Goal: Task Accomplishment & Management: Manage account settings

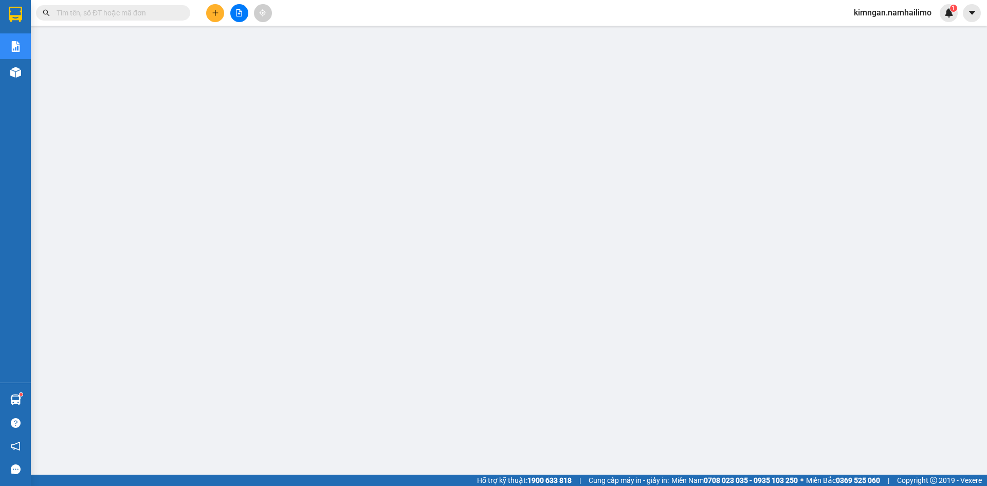
click at [912, 17] on span "kimngan.namhailimo" at bounding box center [893, 12] width 94 height 13
click at [894, 27] on span "Đăng xuất" at bounding box center [897, 31] width 72 height 11
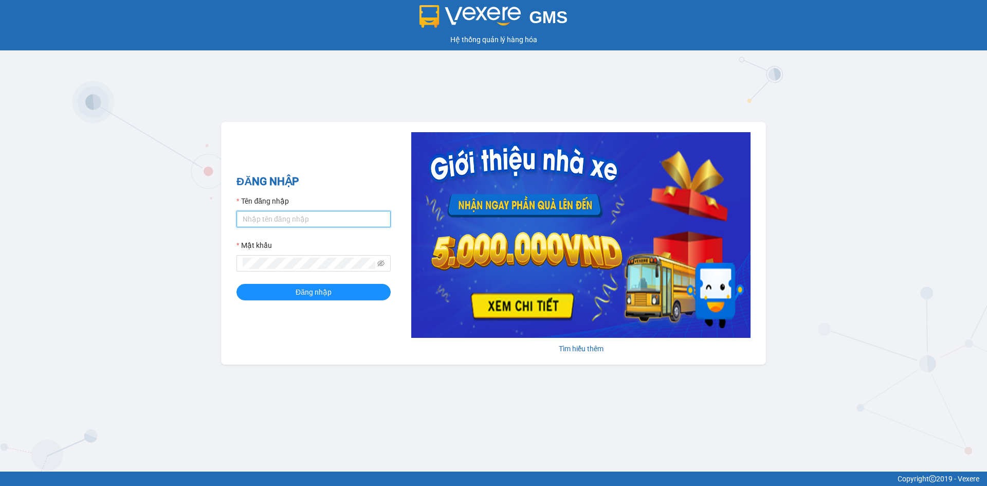
click at [314, 221] on input "Tên đăng nhập" at bounding box center [313, 219] width 154 height 16
click at [337, 180] on h2 "ĐĂNG NHẬP" at bounding box center [313, 181] width 154 height 17
type input "huuhieu.namhailimo"
click at [338, 195] on div "Tên đăng nhập" at bounding box center [313, 202] width 154 height 15
click at [236, 284] on button "Đăng nhập" at bounding box center [313, 292] width 154 height 16
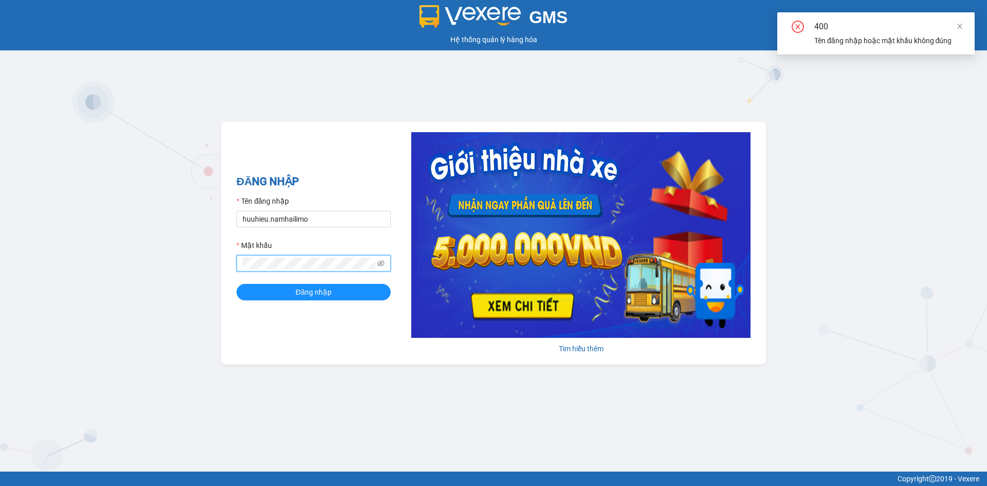
click at [200, 272] on div "GMS Hệ thống quản lý hàng hóa ĐĂNG NHẬP Tên đăng nhập huuhieu.namhailimo Mật kh…" at bounding box center [493, 235] width 987 height 471
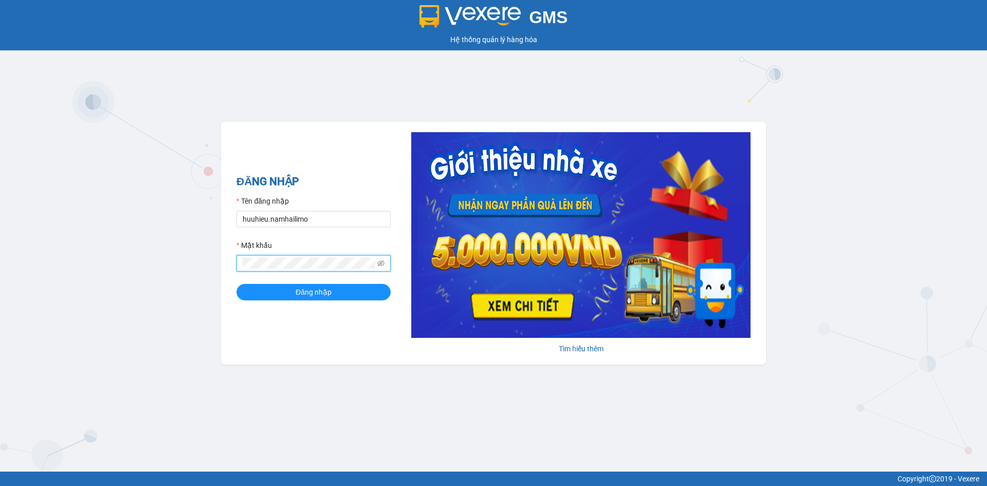
click at [236, 284] on button "Đăng nhập" at bounding box center [313, 292] width 154 height 16
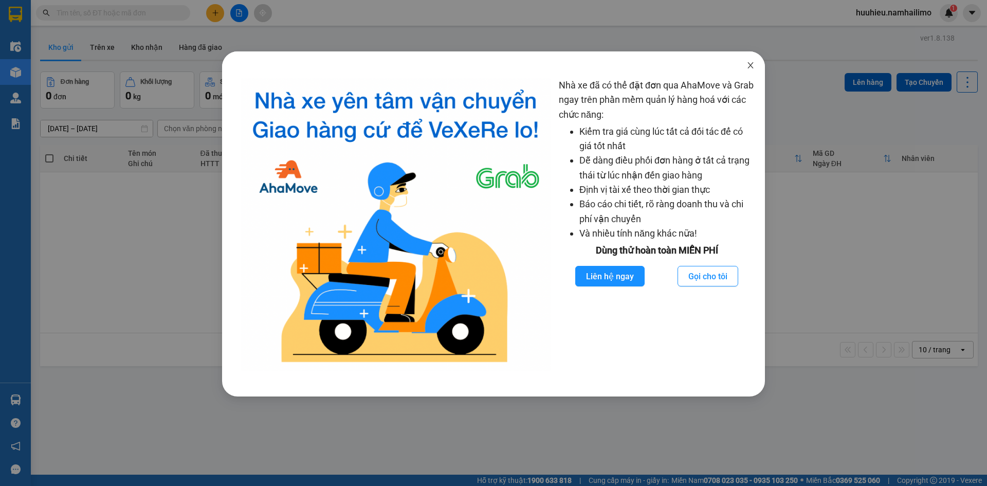
click at [749, 63] on icon "close" at bounding box center [750, 65] width 8 height 8
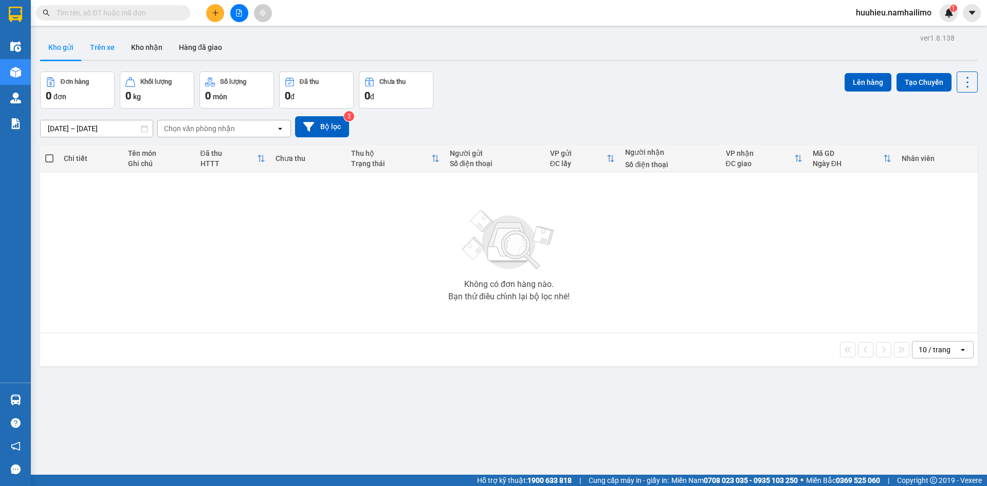
click at [98, 52] on button "Trên xe" at bounding box center [102, 47] width 41 height 25
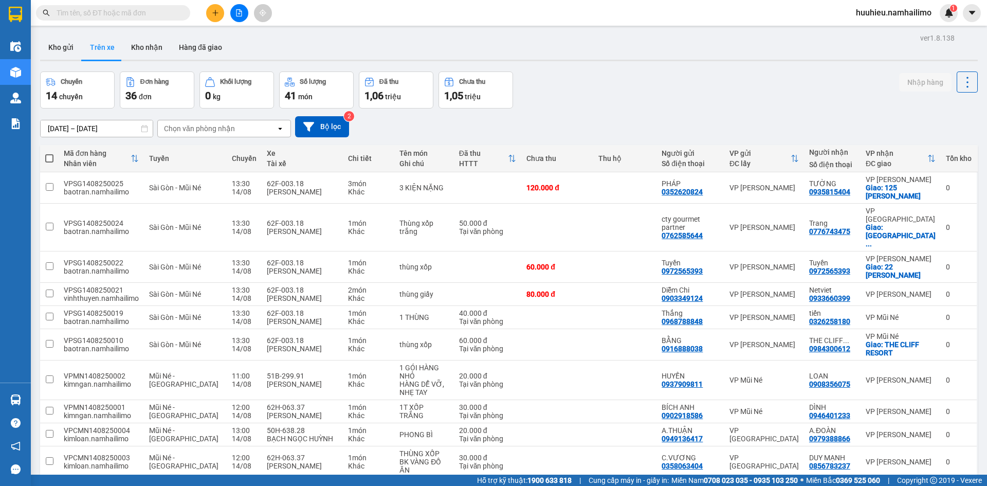
click at [170, 130] on div "Chọn văn phòng nhận" at bounding box center [199, 128] width 71 height 10
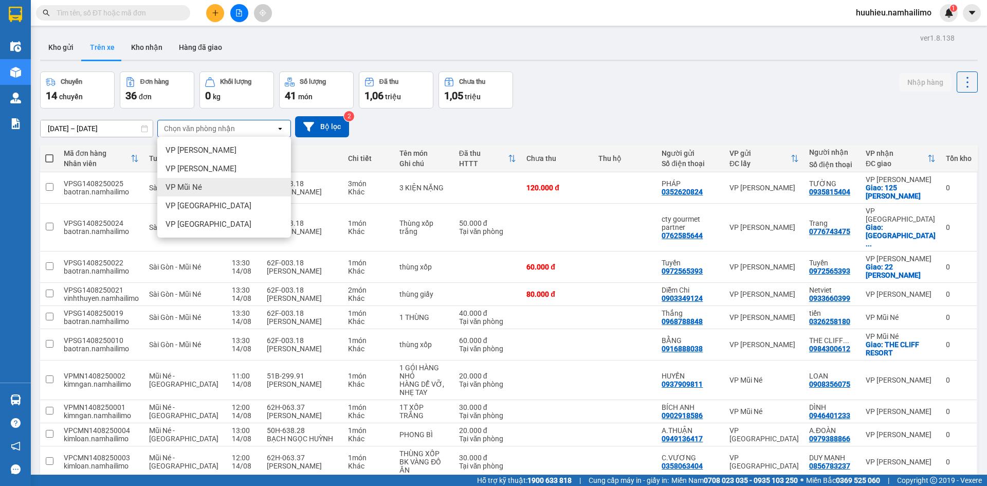
click at [201, 192] on div "VP Mũi Né" at bounding box center [224, 187] width 134 height 19
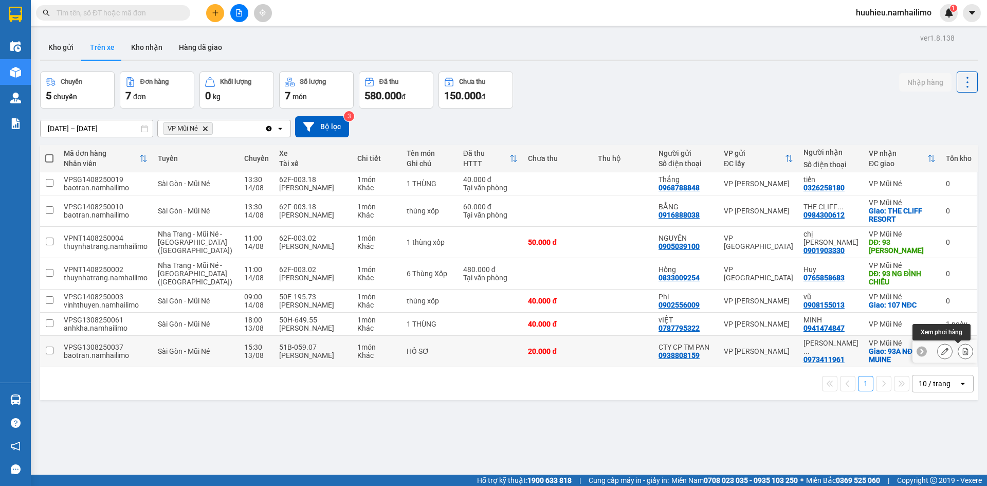
click at [959, 355] on button at bounding box center [965, 351] width 14 height 18
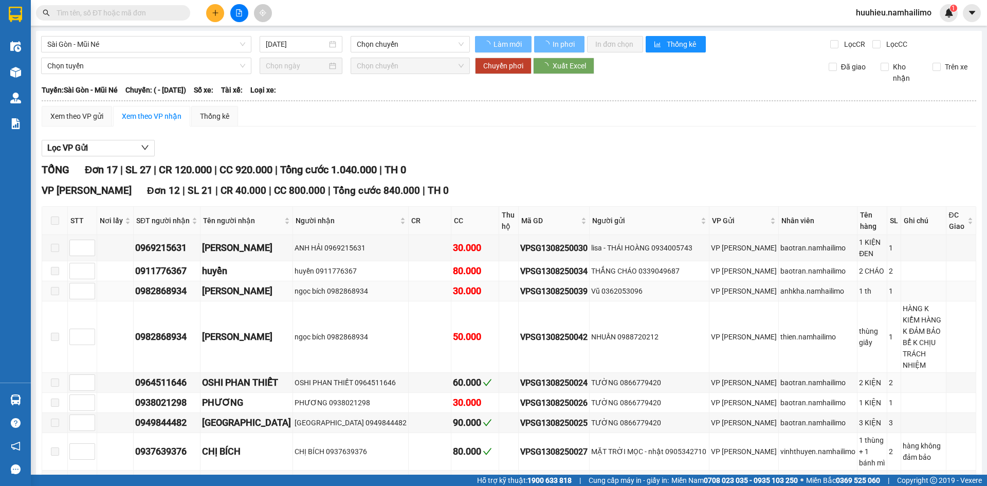
type input "13/08/2025"
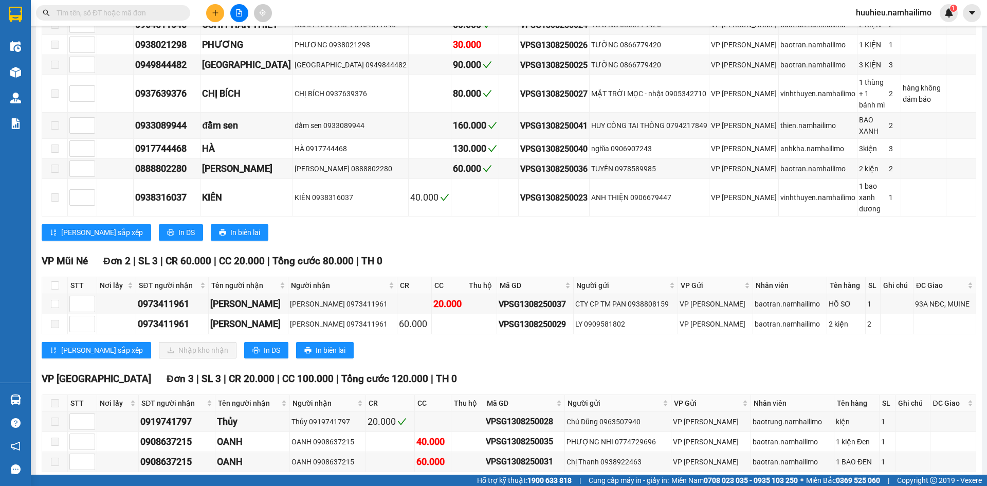
scroll to position [387, 0]
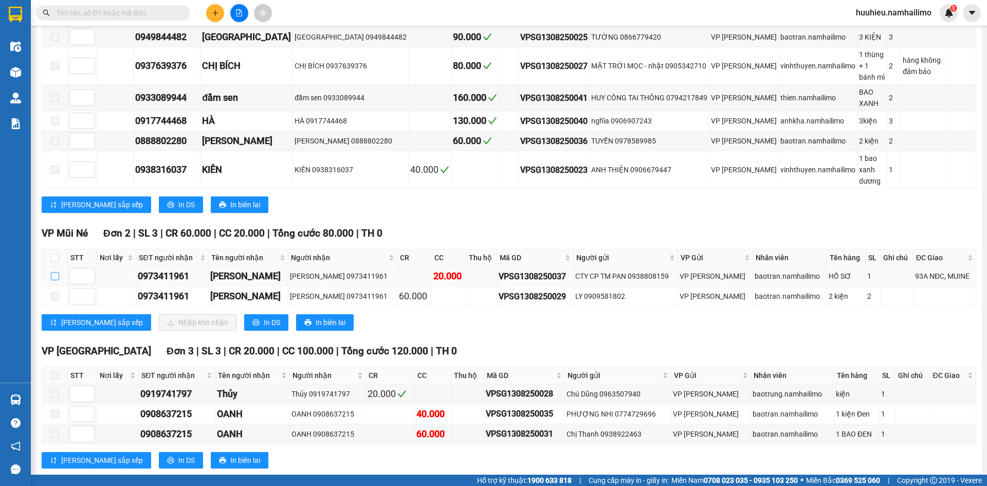
click at [56, 272] on input "checkbox" at bounding box center [55, 276] width 8 height 8
checkbox input "true"
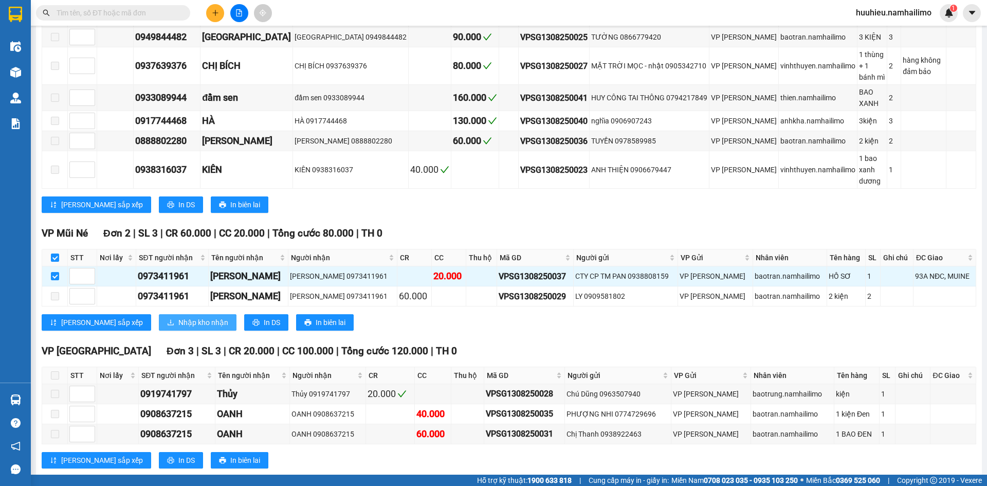
click at [178, 317] on span "Nhập kho nhận" at bounding box center [203, 322] width 50 height 11
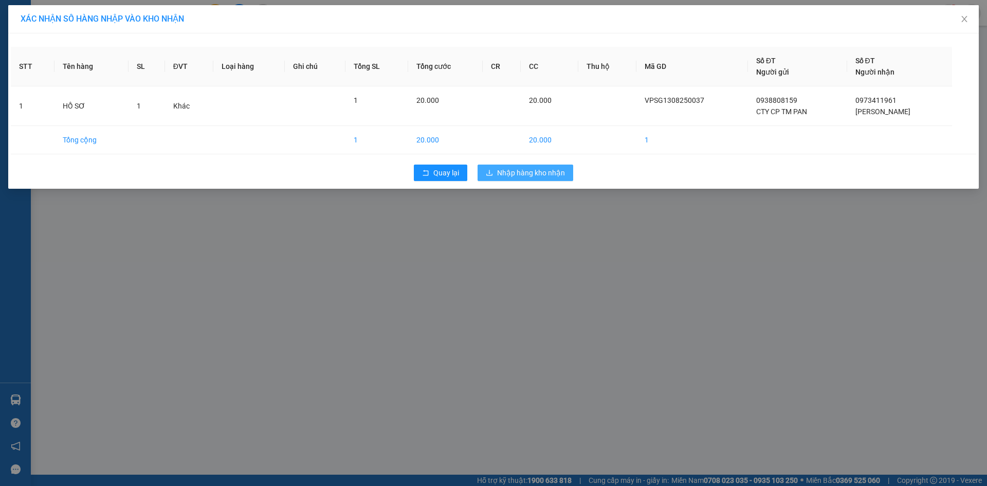
click at [519, 176] on span "Nhập hàng kho nhận" at bounding box center [531, 172] width 68 height 11
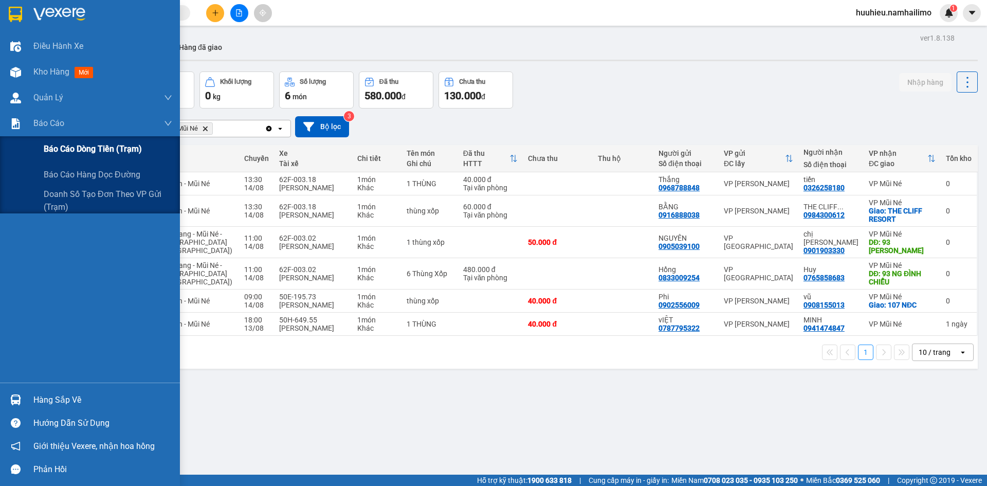
click at [63, 149] on span "Báo cáo dòng tiền (trạm)" at bounding box center [93, 148] width 98 height 13
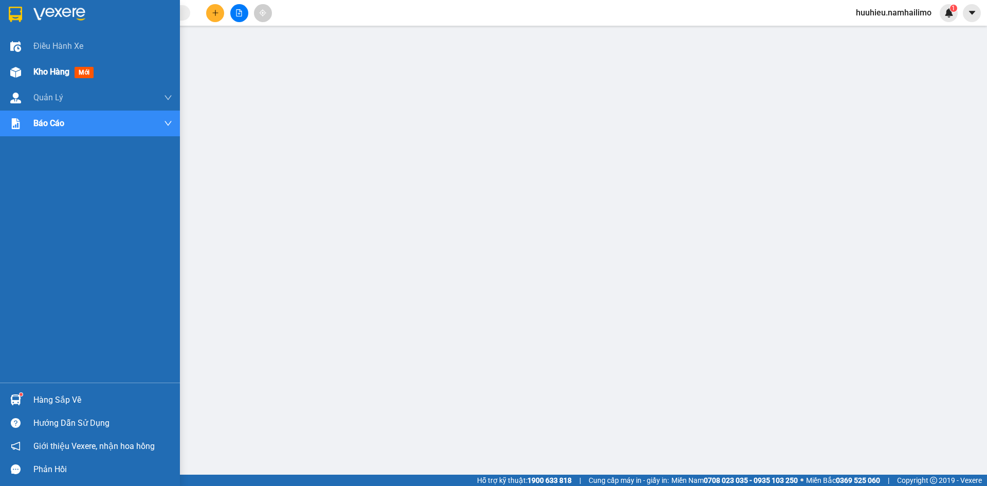
click at [36, 74] on span "Kho hàng" at bounding box center [51, 72] width 36 height 10
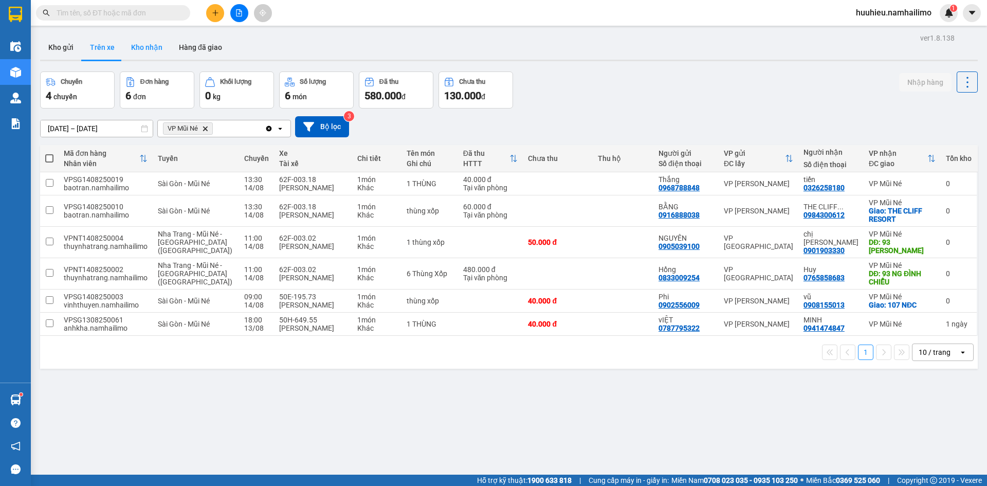
click at [132, 53] on button "Kho nhận" at bounding box center [147, 47] width 48 height 25
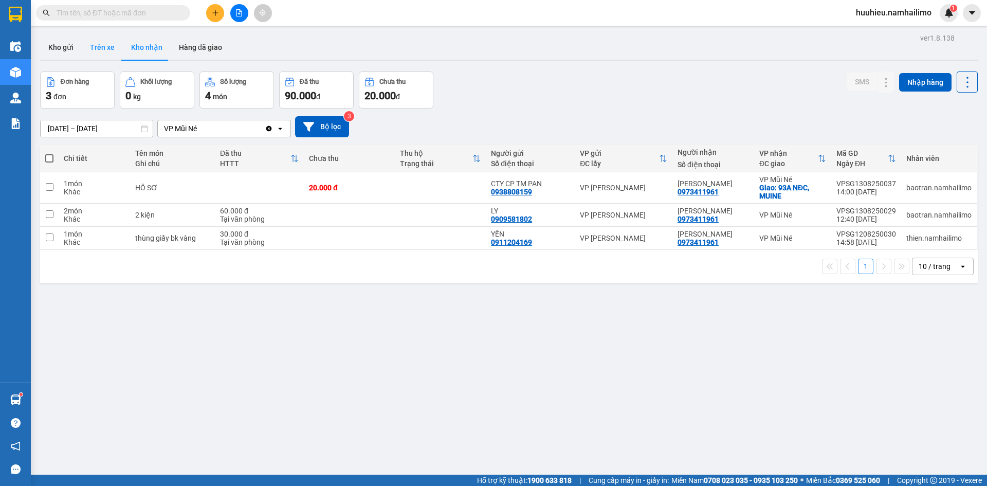
click at [101, 43] on button "Trên xe" at bounding box center [102, 47] width 41 height 25
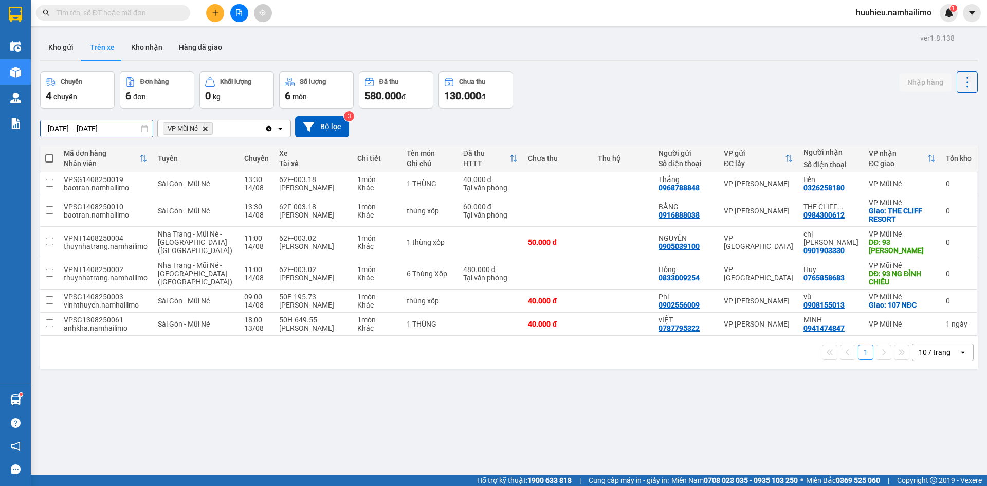
click at [52, 129] on input "12/08/2025 – 14/08/2025" at bounding box center [97, 128] width 112 height 16
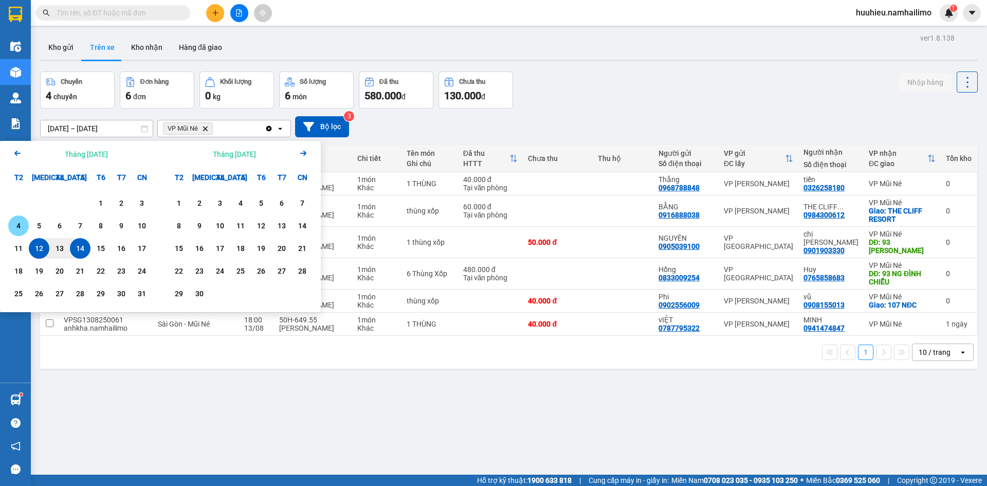
click at [19, 224] on div "4" at bounding box center [18, 225] width 14 height 12
click at [133, 123] on input "04/08/2025 – / /" at bounding box center [97, 128] width 112 height 16
click at [157, 52] on button "Kho nhận" at bounding box center [147, 47] width 48 height 25
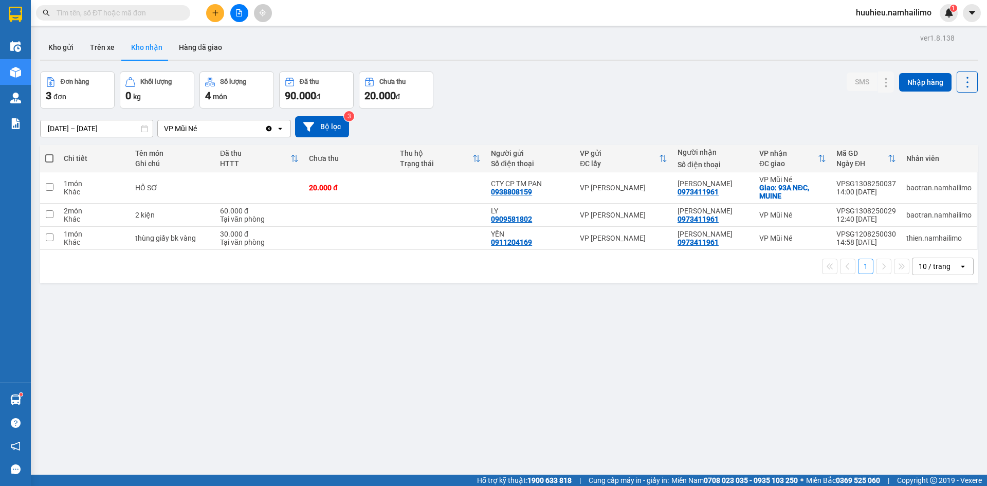
click at [60, 130] on input "12/08/2025 – 14/08/2025" at bounding box center [97, 128] width 112 height 16
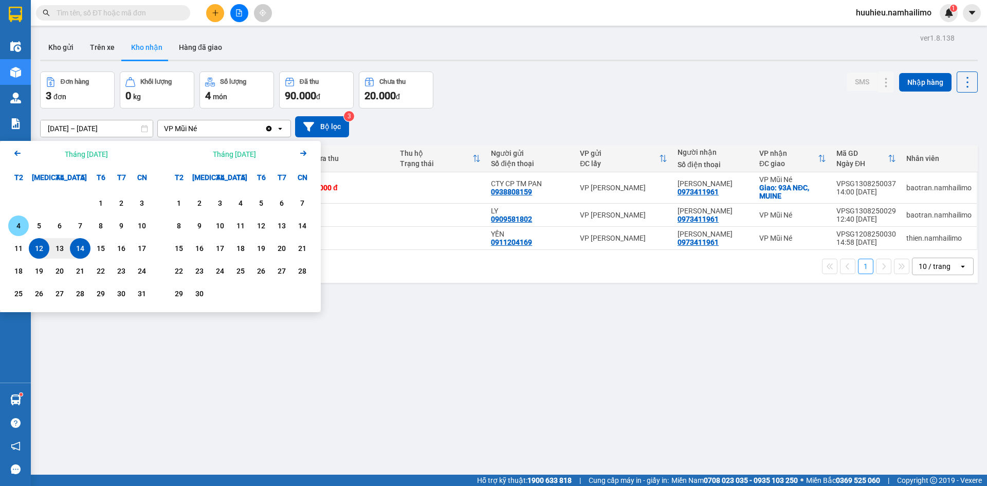
click at [25, 222] on div "4" at bounding box center [18, 225] width 14 height 12
click at [127, 126] on input "04/08/2025 – / /" at bounding box center [97, 128] width 112 height 16
click at [123, 130] on input "04/08/2025 – / /" at bounding box center [97, 128] width 112 height 16
click at [82, 244] on div "14" at bounding box center [80, 248] width 14 height 12
type input "04/08/2025 – 14/08/2025"
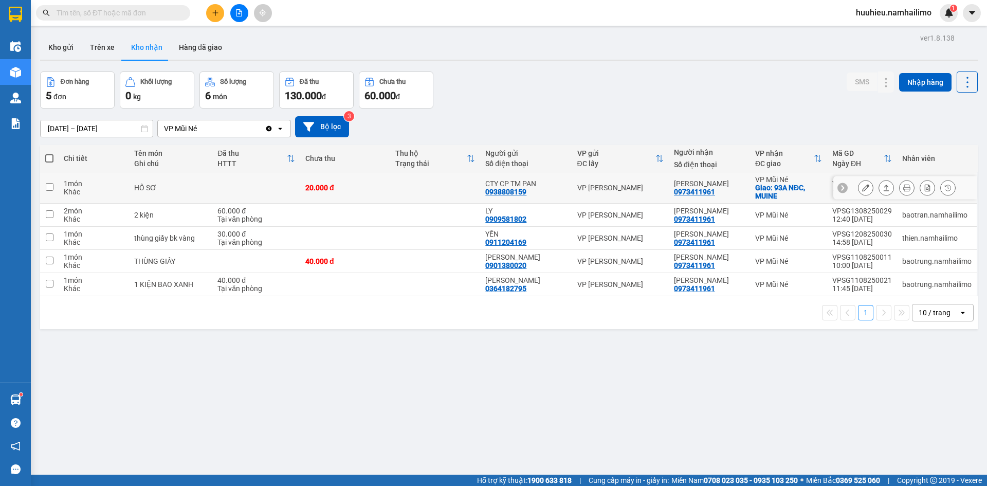
click at [862, 186] on icon at bounding box center [865, 187] width 7 height 7
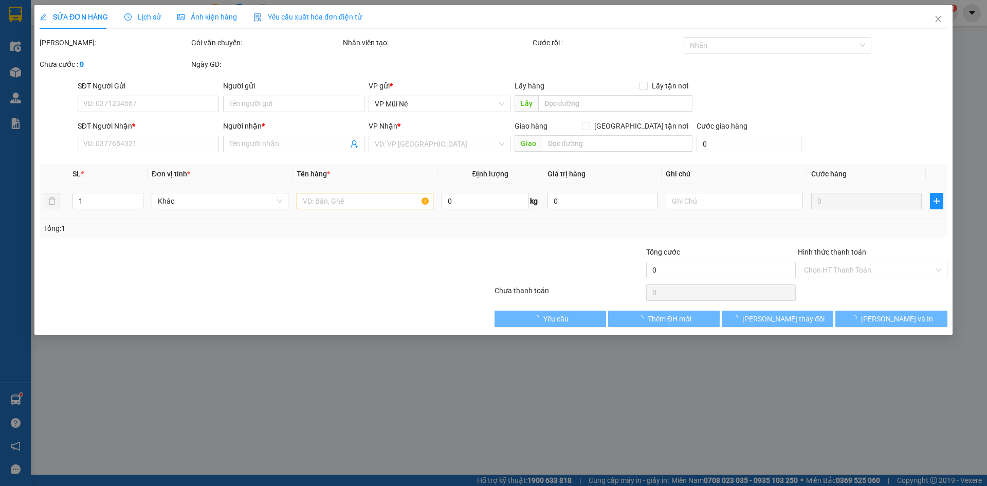
type input "0938808159"
type input "CTY CP TM PAN"
type input "0973411961"
type input "TỐNG DUY LÂN"
checkbox input "true"
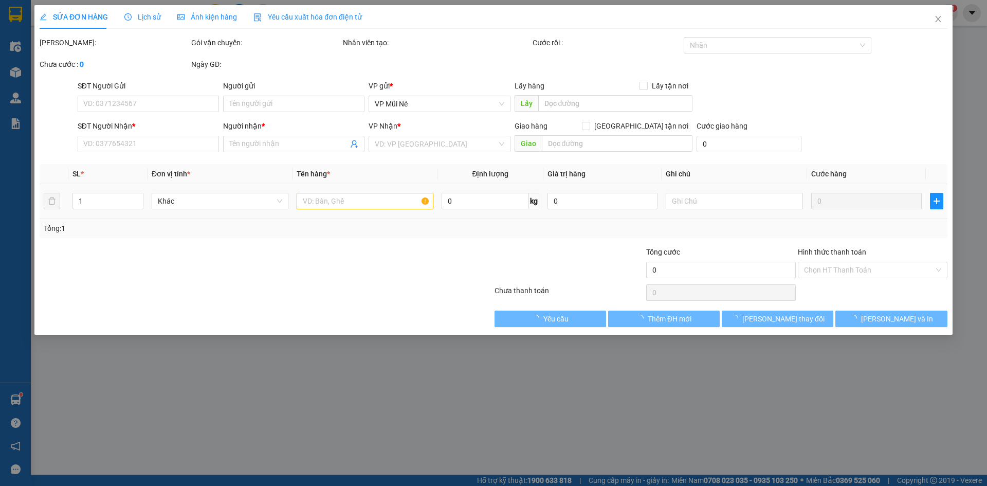
type input "93A NĐC, MUINE"
type input "20.000"
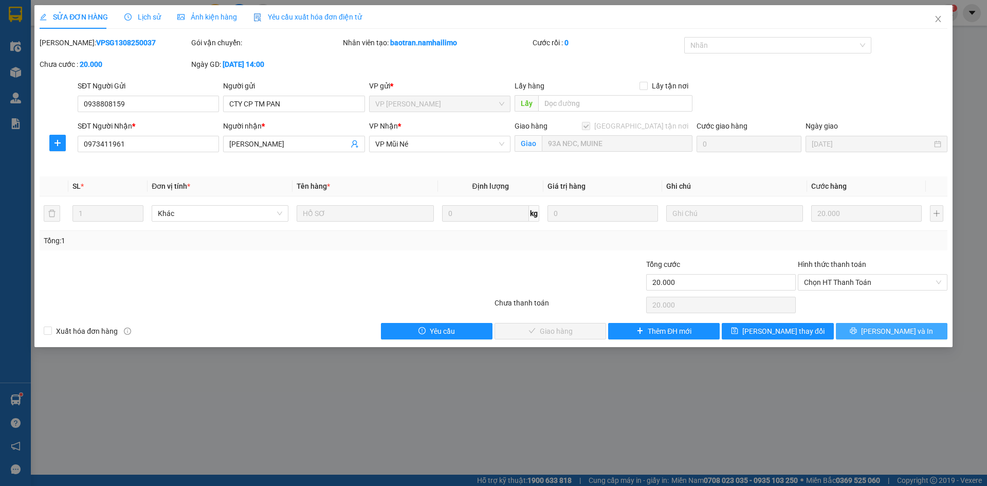
click at [857, 335] on span "printer" at bounding box center [853, 331] width 7 height 8
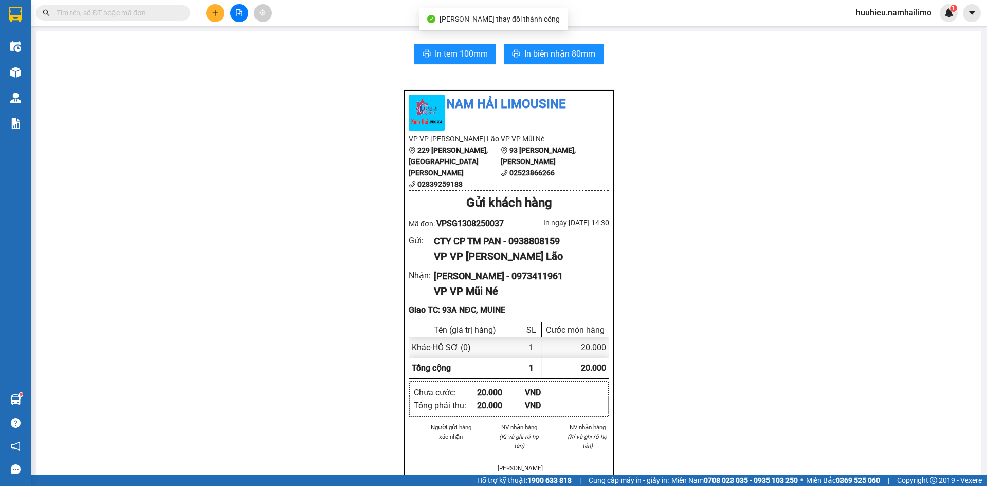
click at [427, 42] on div "In tem 100mm In biên nhận 80mm Nam Hải Limousine VP VP Phạm Ngũ Lão 229 Phạm Ng…" at bounding box center [508, 489] width 945 height 916
click at [441, 50] on span "In tem 100mm" at bounding box center [461, 53] width 53 height 13
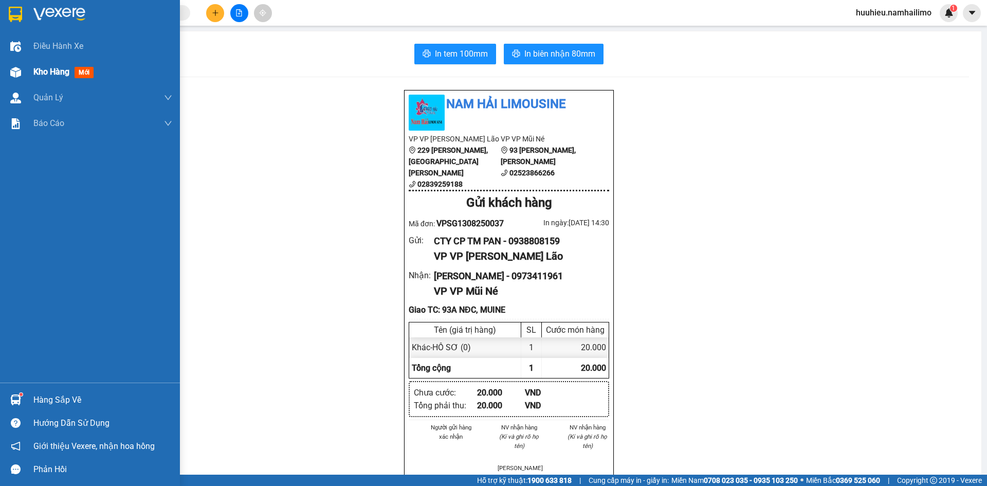
click at [41, 67] on span "Kho hàng" at bounding box center [51, 72] width 36 height 10
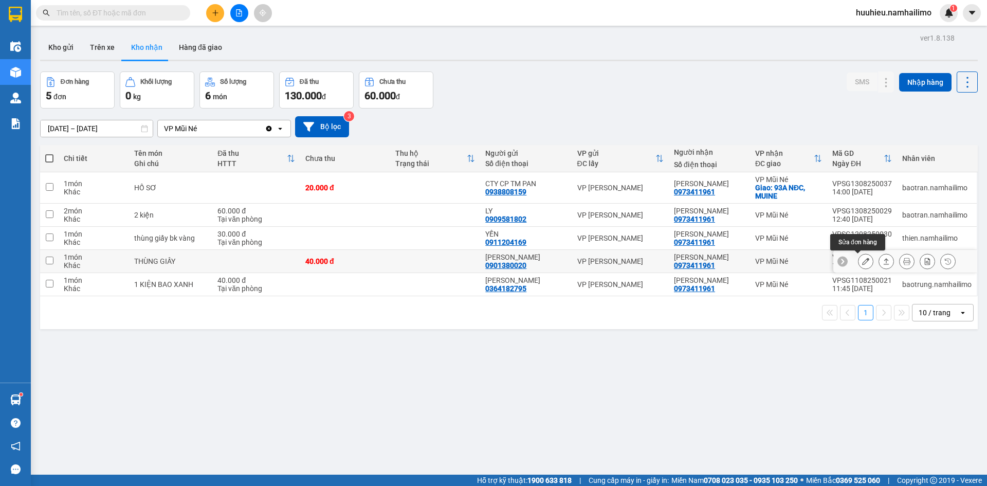
click at [858, 263] on button at bounding box center [865, 261] width 14 height 18
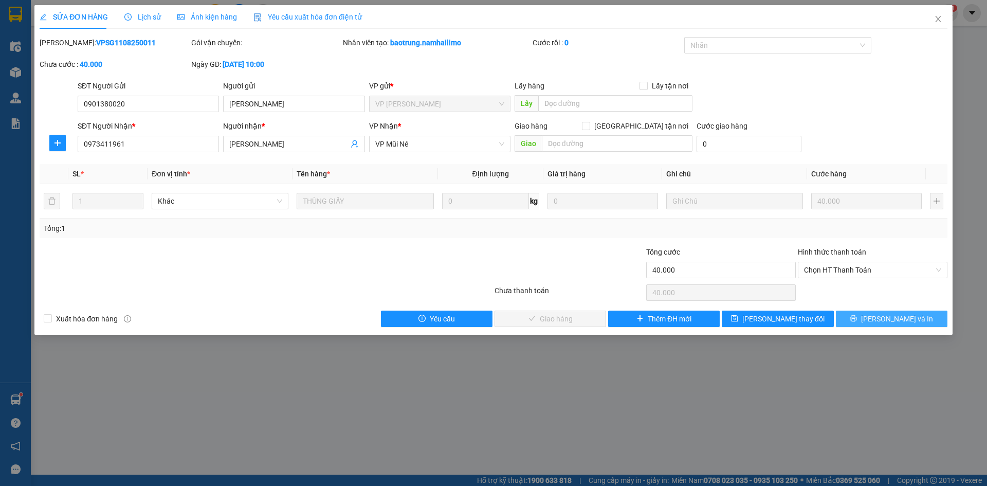
click at [857, 322] on span "printer" at bounding box center [853, 319] width 7 height 8
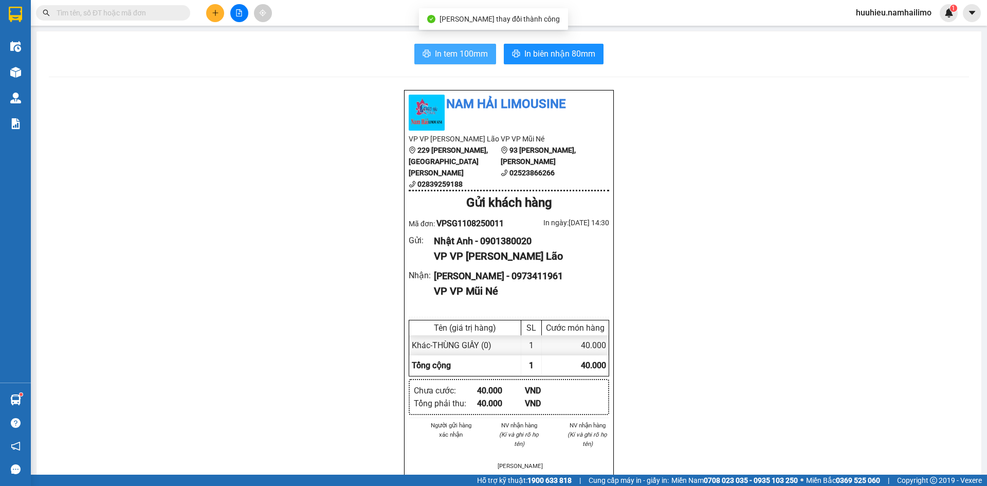
click at [446, 54] on span "In tem 100mm" at bounding box center [461, 53] width 53 height 13
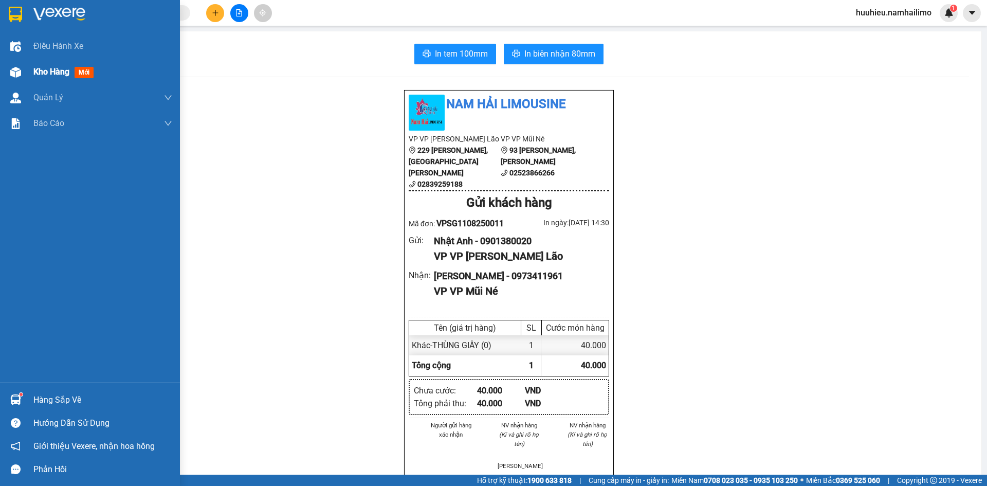
click at [38, 73] on span "Kho hàng" at bounding box center [51, 72] width 36 height 10
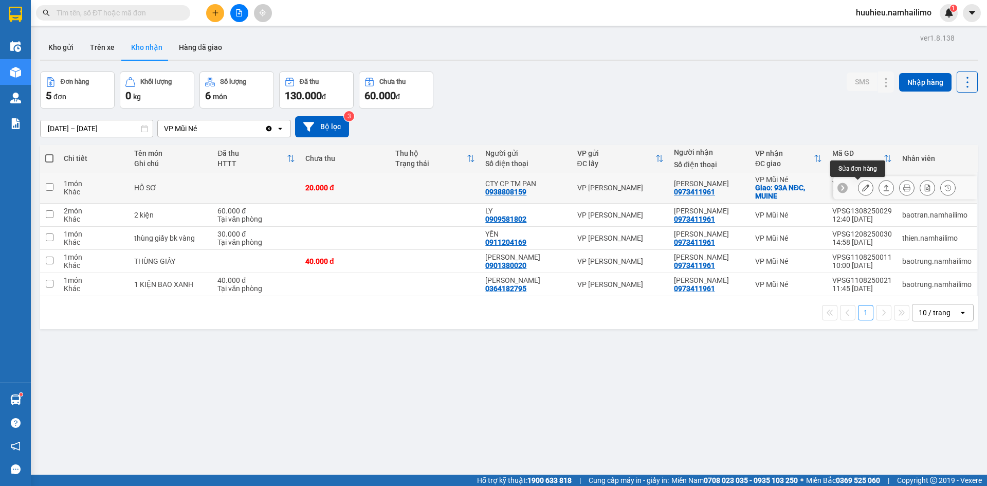
click at [862, 190] on icon at bounding box center [865, 187] width 7 height 7
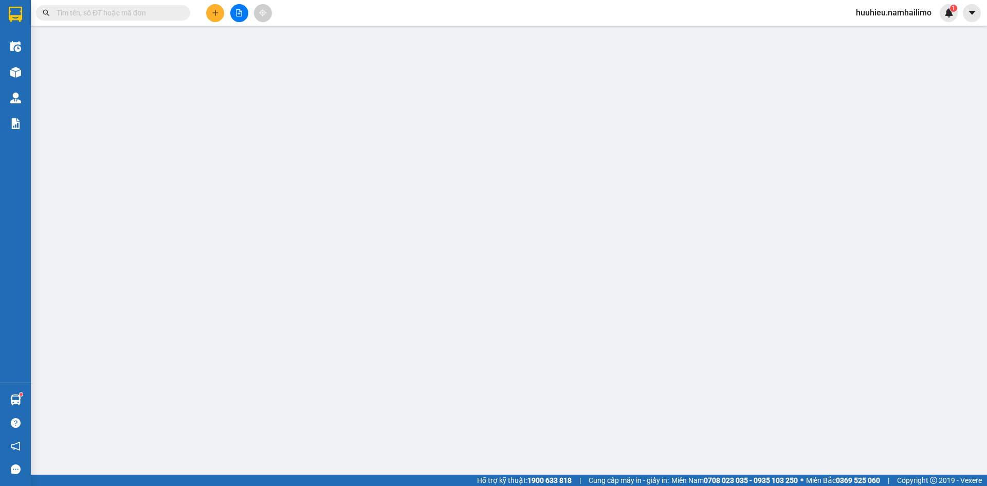
type input "0938808159"
type input "CTY CP TM PAN"
type input "0973411961"
type input "TỐNG DUY LÂN"
checkbox input "true"
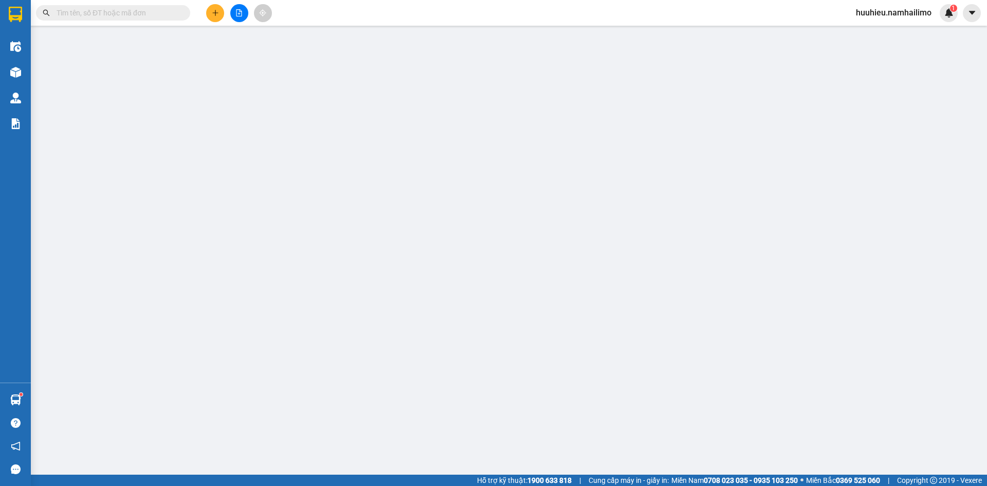
type input "93A NĐC, MUINE"
type input "20.000"
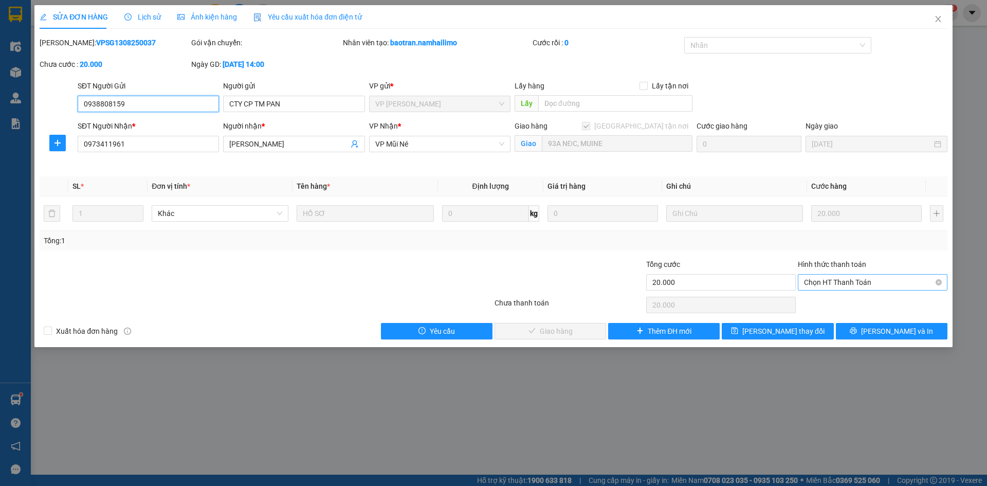
click at [829, 284] on span "Chọn HT Thanh Toán" at bounding box center [872, 281] width 137 height 15
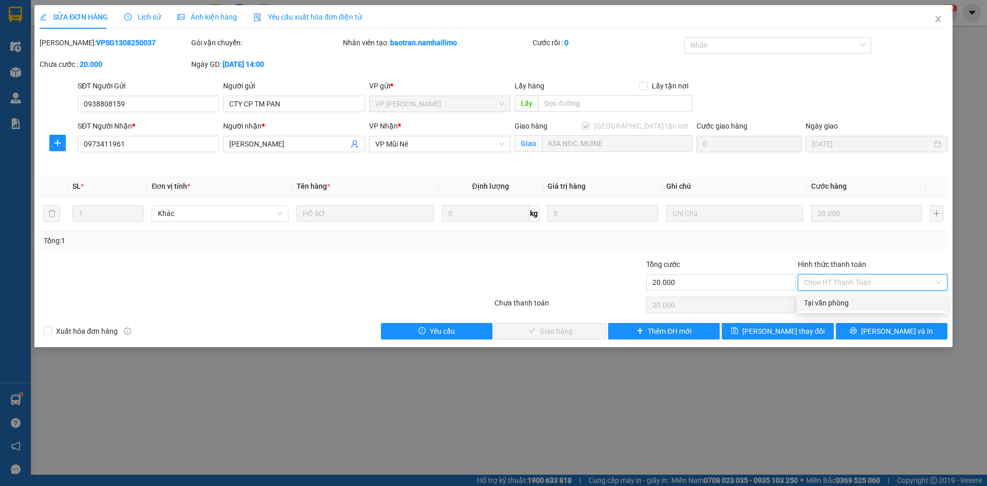
click at [821, 301] on div "Tại văn phòng" at bounding box center [872, 302] width 137 height 11
type input "0"
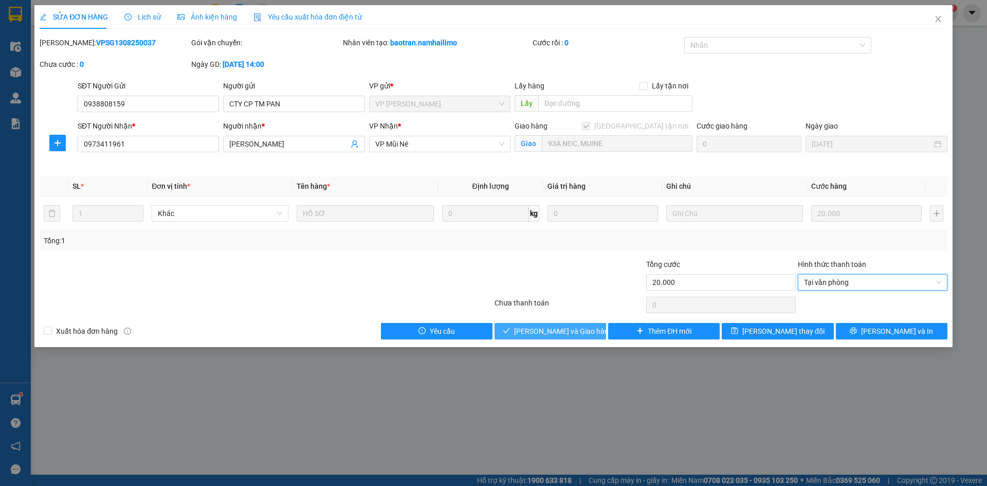
click at [551, 332] on span "Lưu và Giao hàng" at bounding box center [563, 330] width 99 height 11
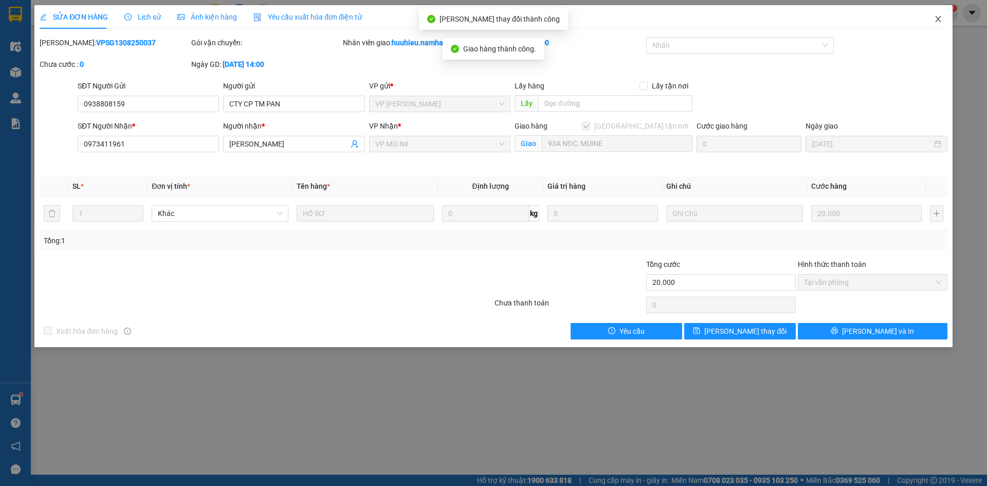
click at [936, 21] on icon "close" at bounding box center [938, 19] width 8 height 8
click at [936, 21] on div "huuhieu.namhailimo 1" at bounding box center [903, 13] width 110 height 18
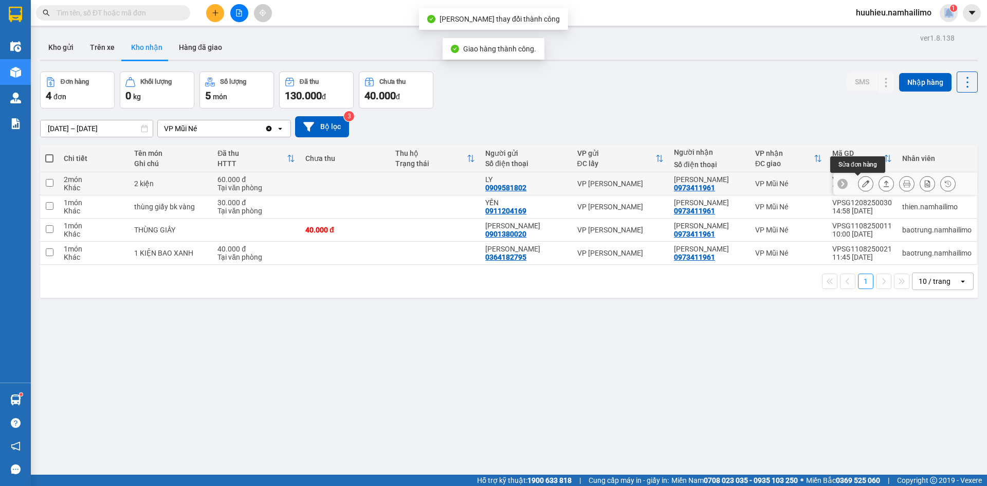
click at [862, 183] on icon at bounding box center [865, 183] width 7 height 7
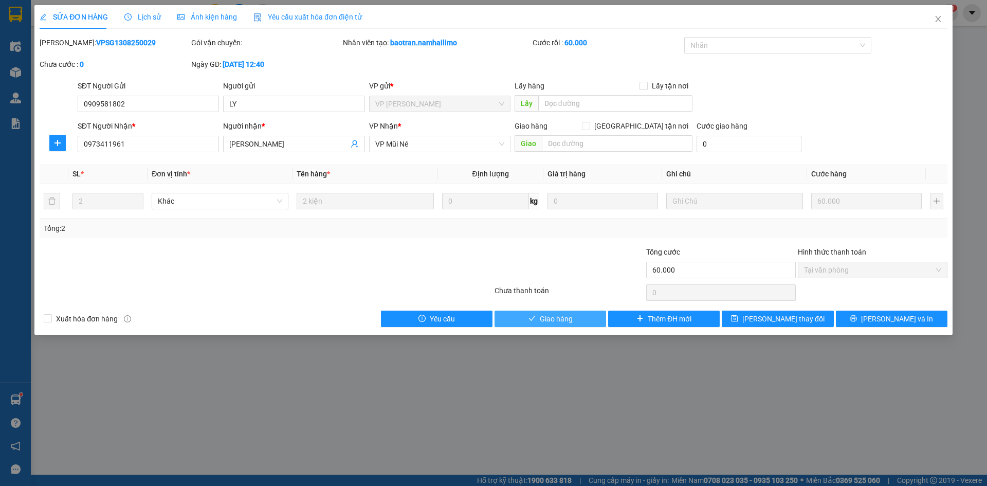
click at [544, 315] on span "Giao hàng" at bounding box center [556, 318] width 33 height 11
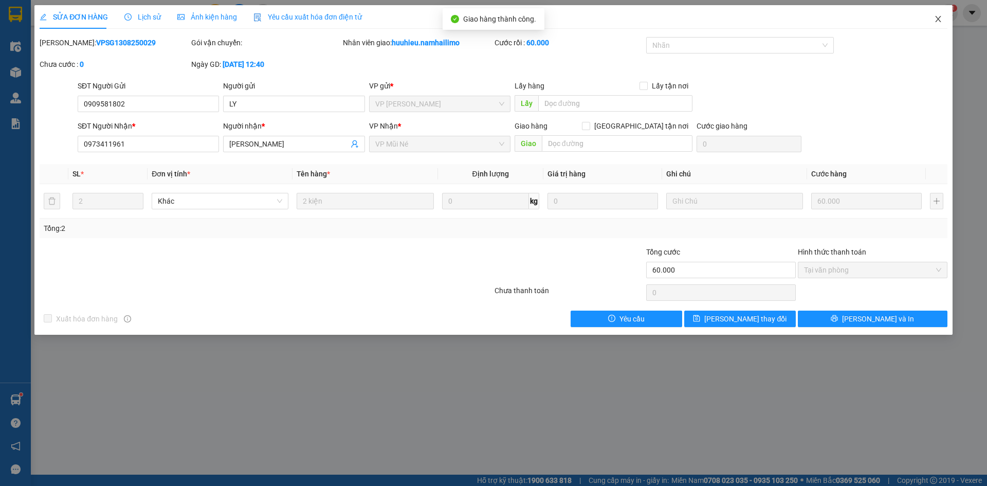
click at [938, 18] on icon "close" at bounding box center [938, 19] width 8 height 8
click at [938, 18] on span "huuhieu.namhailimo" at bounding box center [894, 12] width 92 height 13
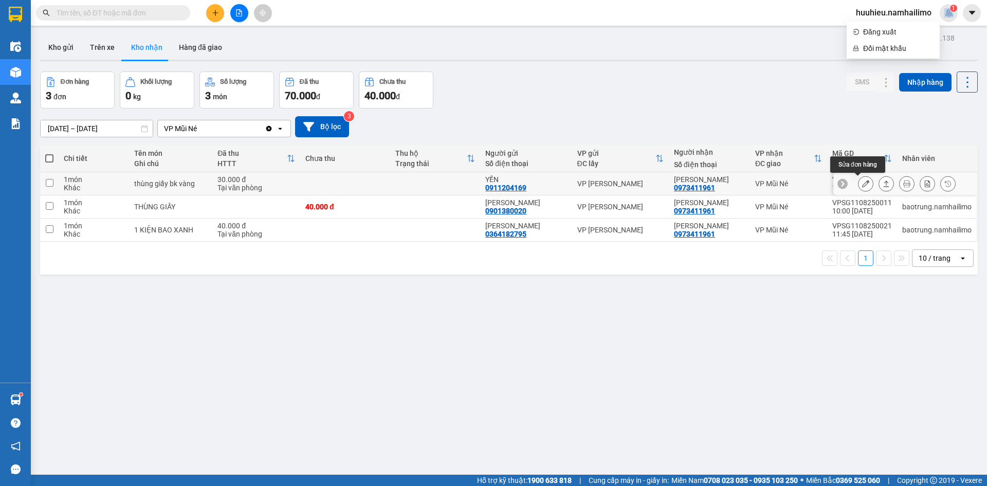
click at [862, 185] on icon at bounding box center [865, 183] width 7 height 7
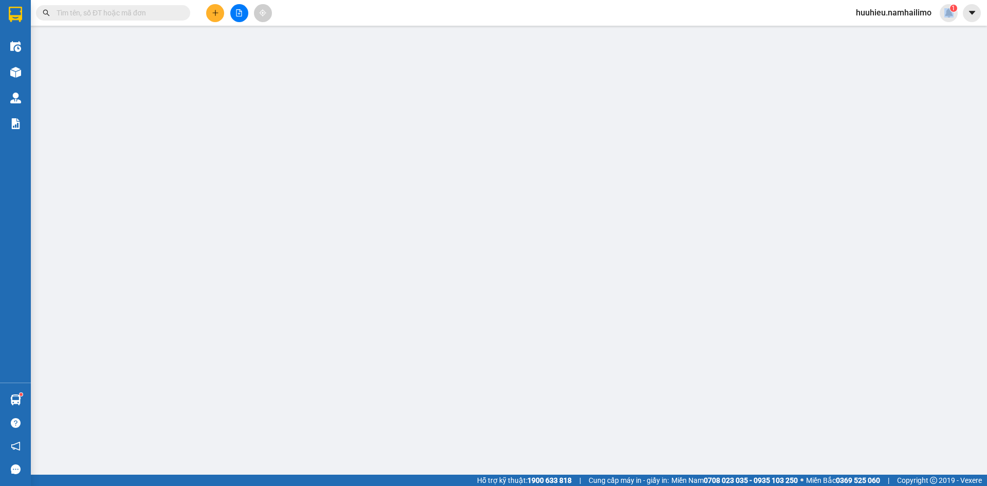
type input "0911204169"
type input "YẾN"
type input "0973411961"
type input "TỐNG DUY LÂN"
type input "30.000"
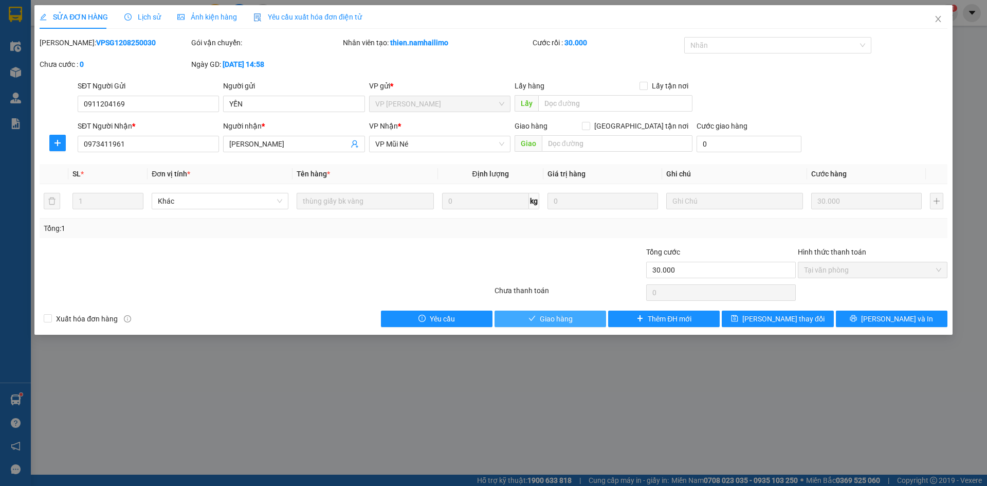
click at [563, 324] on button "Giao hàng" at bounding box center [550, 318] width 112 height 16
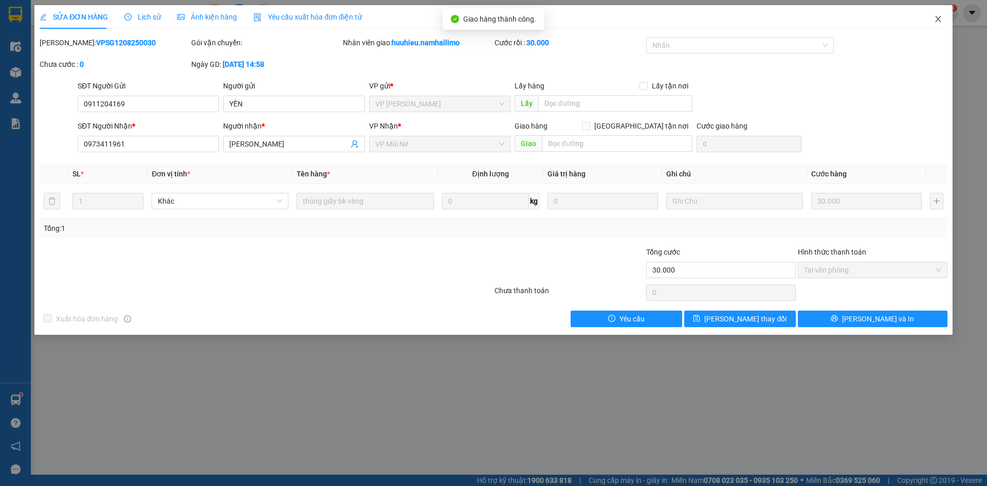
click at [941, 21] on icon "close" at bounding box center [938, 19] width 8 height 8
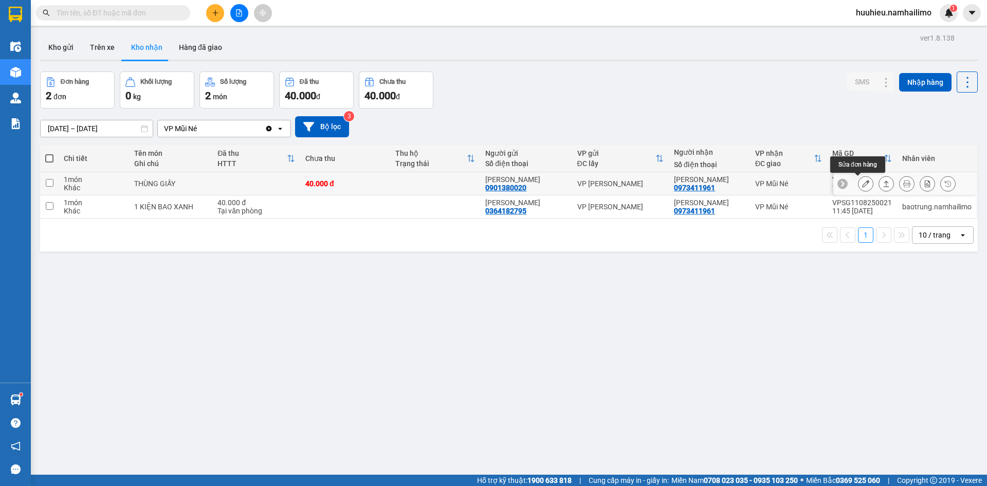
click at [862, 182] on icon at bounding box center [865, 183] width 7 height 7
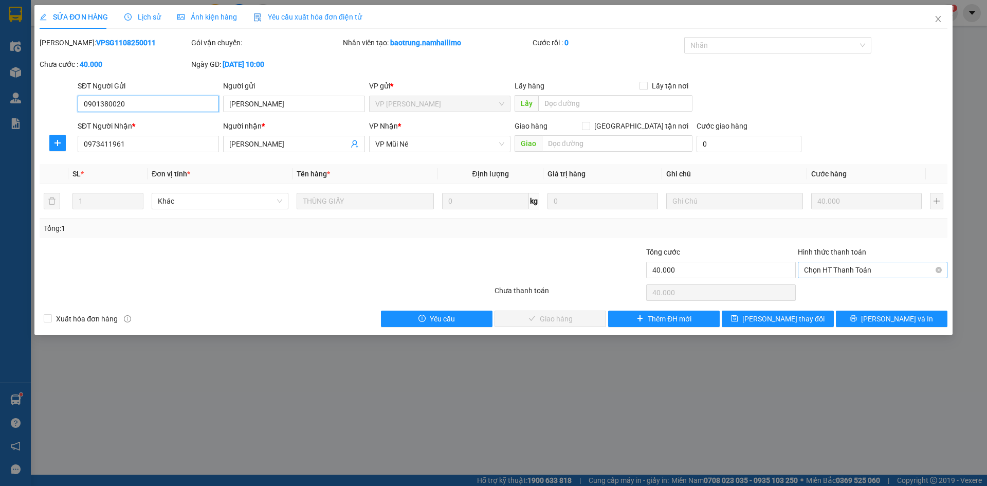
click at [833, 271] on span "Chọn HT Thanh Toán" at bounding box center [872, 269] width 137 height 15
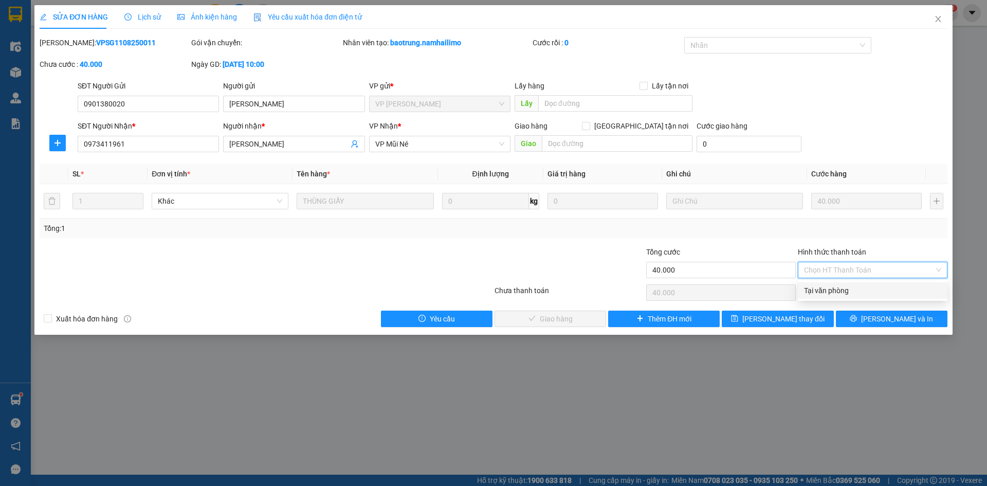
click at [830, 289] on div "Tại văn phòng" at bounding box center [872, 290] width 137 height 11
type input "0"
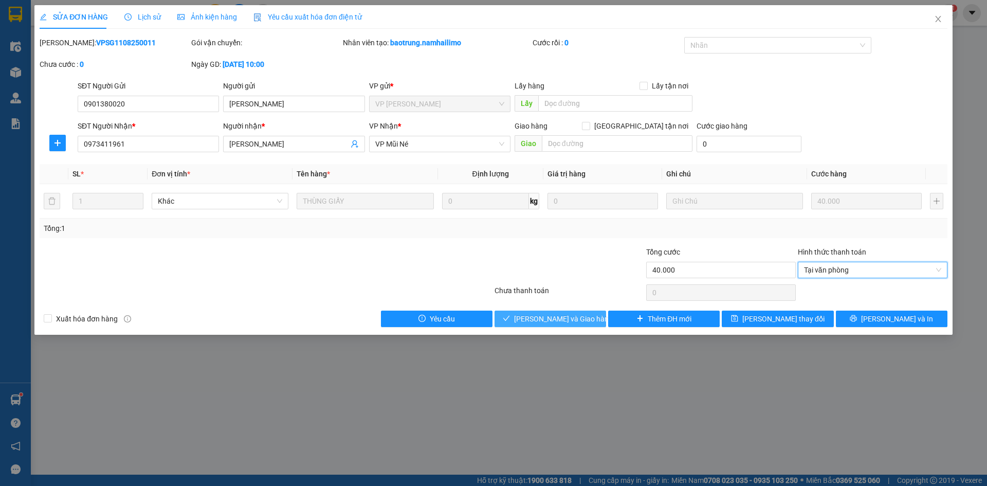
click at [557, 320] on span "Lưu và Giao hàng" at bounding box center [563, 318] width 99 height 11
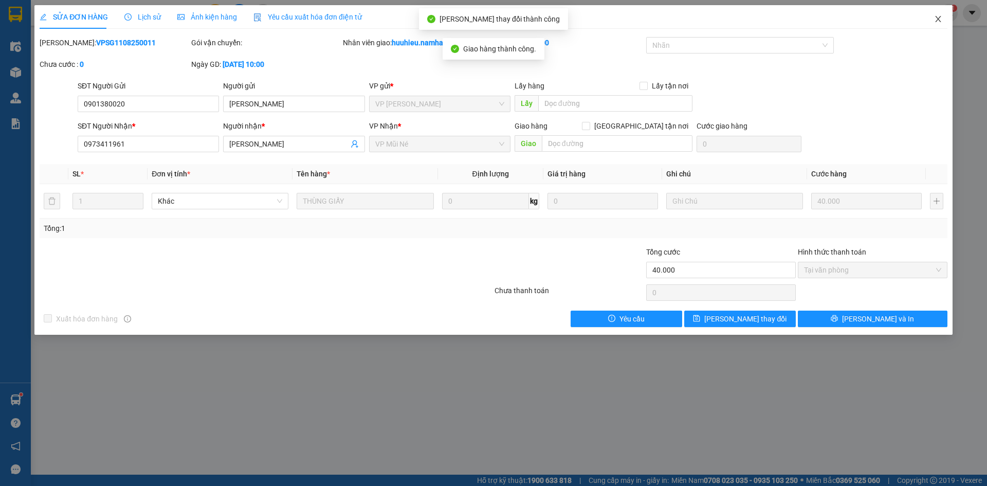
click at [938, 20] on icon "close" at bounding box center [938, 19] width 6 height 6
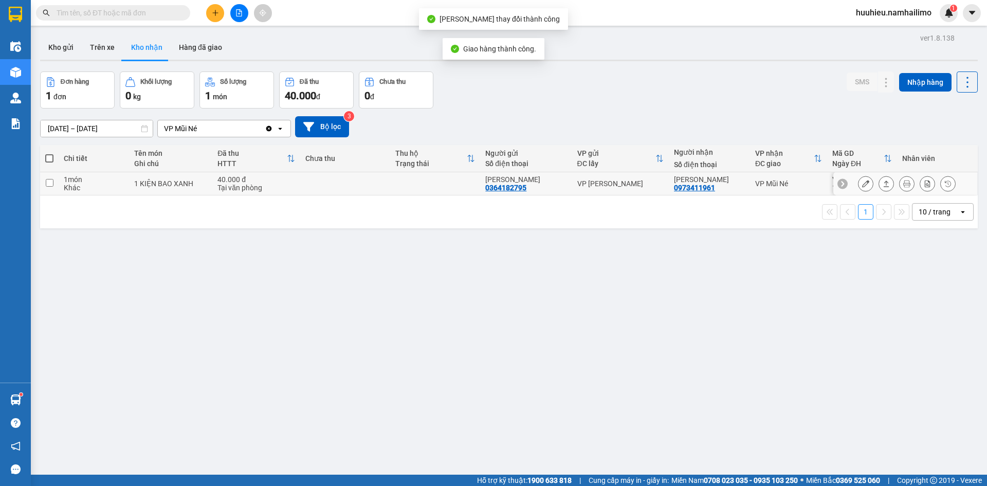
click at [862, 185] on icon at bounding box center [865, 183] width 7 height 7
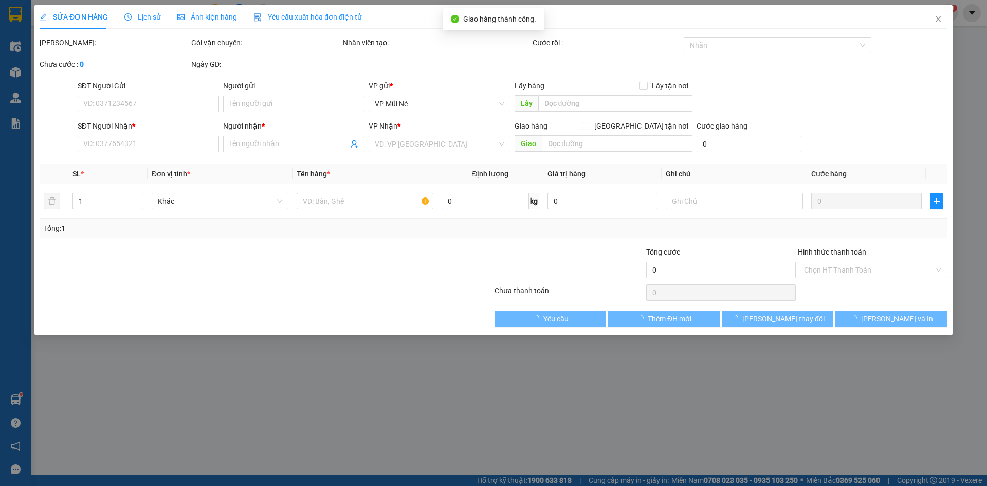
type input "0364182795"
type input "PHƯƠNG VY"
type input "0973411961"
type input "TỐNG DUY LÂN"
type input "40.000"
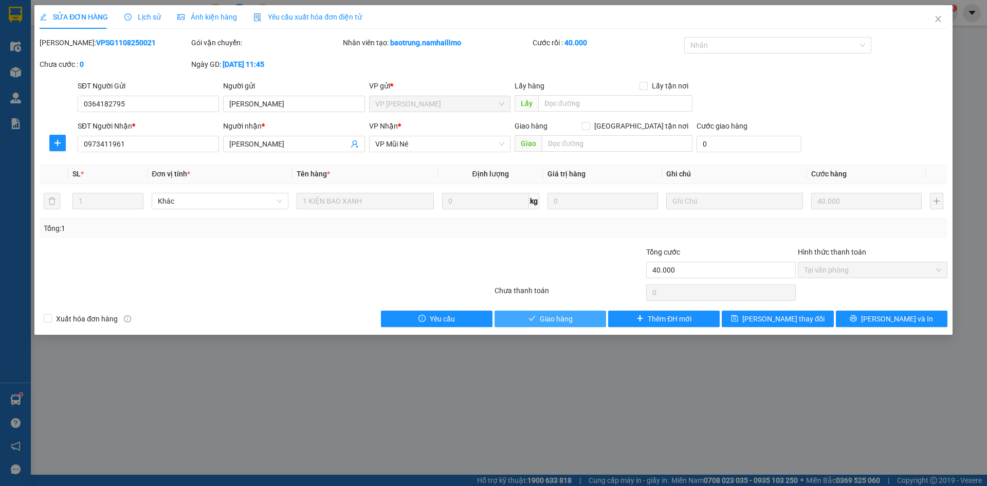
click at [555, 321] on span "Giao hàng" at bounding box center [556, 318] width 33 height 11
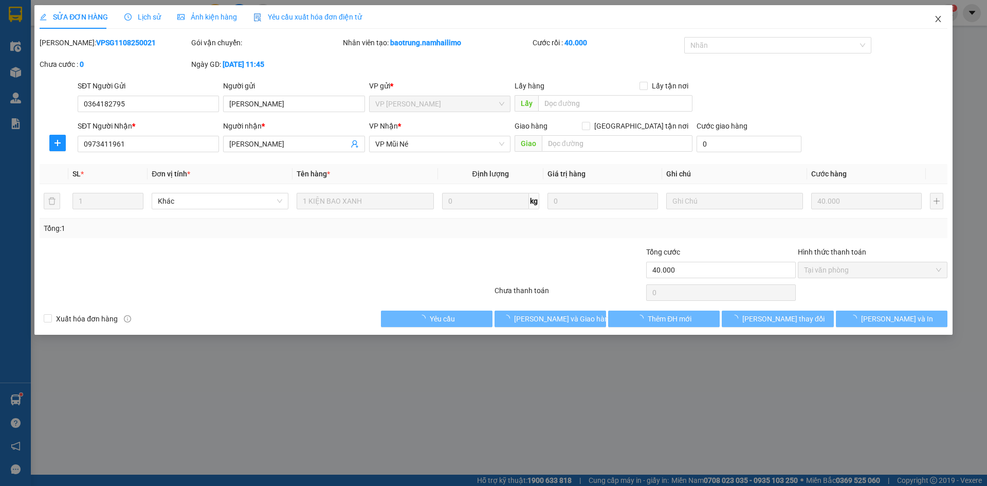
click at [935, 21] on icon "close" at bounding box center [938, 19] width 8 height 8
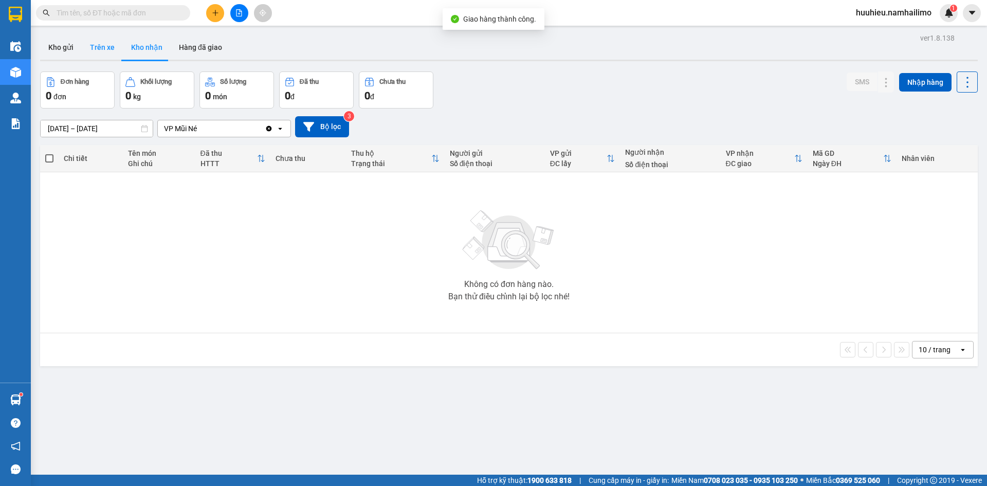
click at [107, 49] on button "Trên xe" at bounding box center [102, 47] width 41 height 25
type input "12/08/2025 – 14/08/2025"
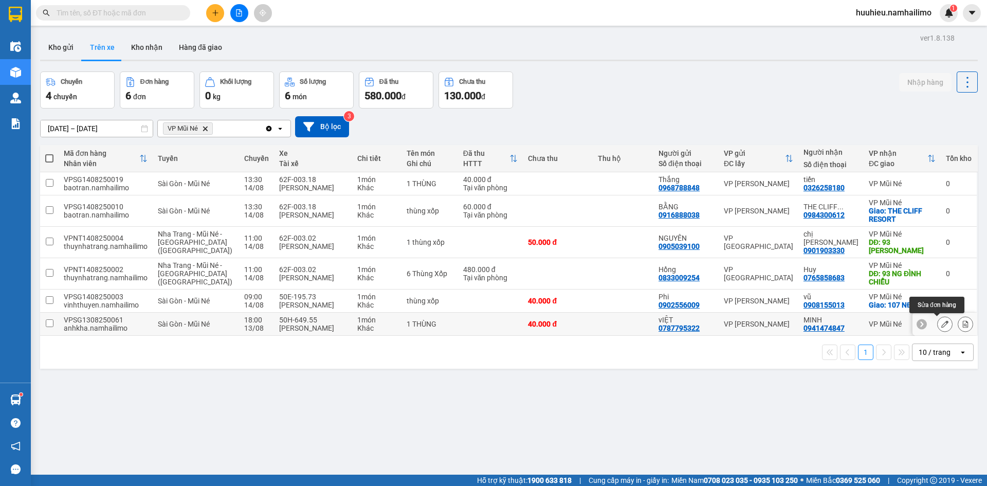
click at [941, 324] on icon at bounding box center [944, 323] width 7 height 7
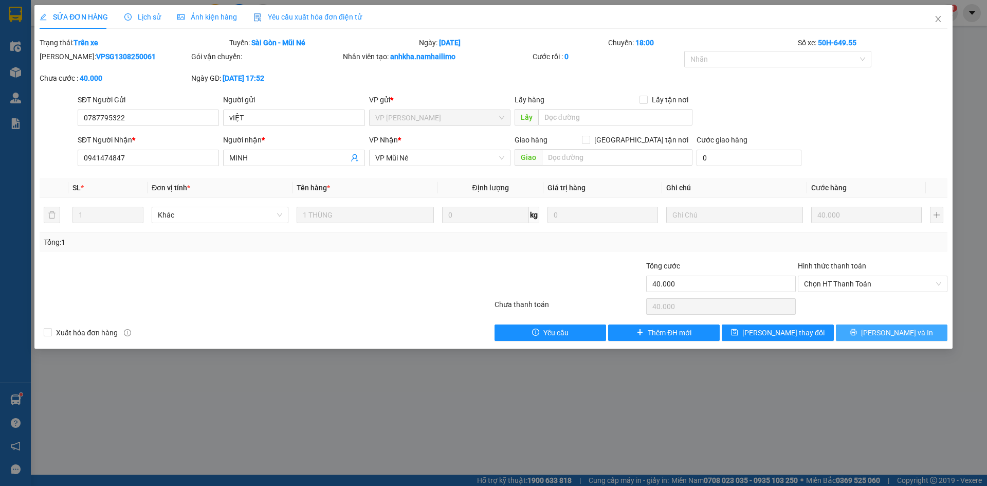
click at [888, 334] on span "Lưu và In" at bounding box center [897, 332] width 72 height 11
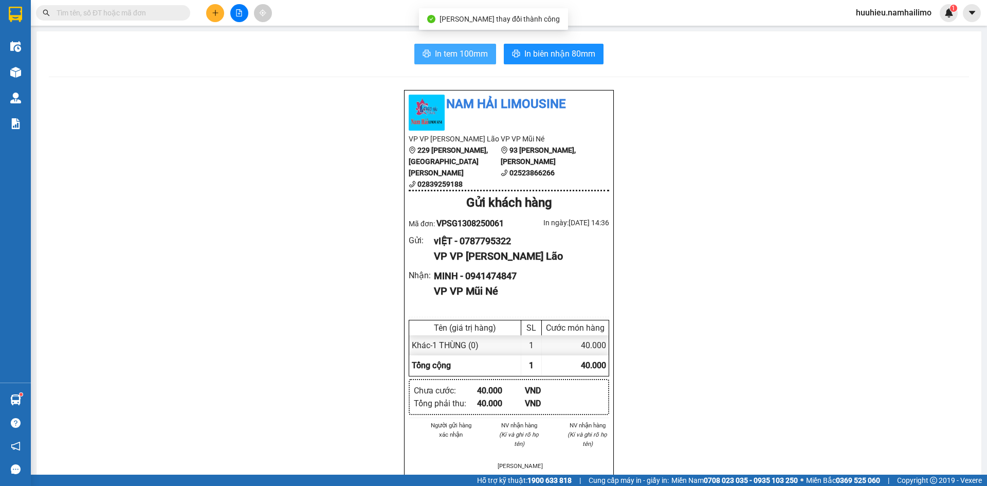
click at [453, 53] on span "In tem 100mm" at bounding box center [461, 53] width 53 height 13
click at [450, 40] on div "In tem 100mm In biên nhận 80mm Nam Hải Limousine VP VP Phạm Ngũ Lão 229 Phạm Ng…" at bounding box center [508, 472] width 945 height 883
click at [449, 51] on span "In tem 100mm" at bounding box center [461, 53] width 53 height 13
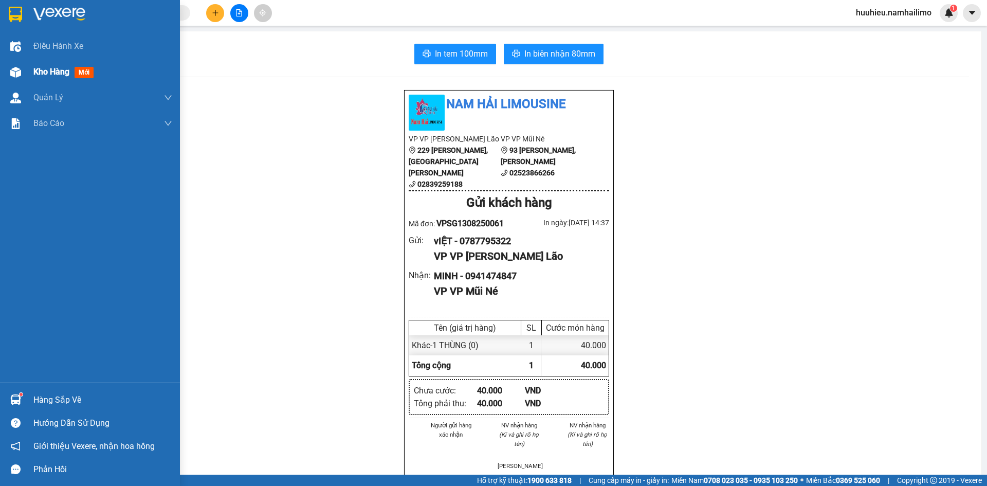
click at [40, 70] on span "Kho hàng" at bounding box center [51, 72] width 36 height 10
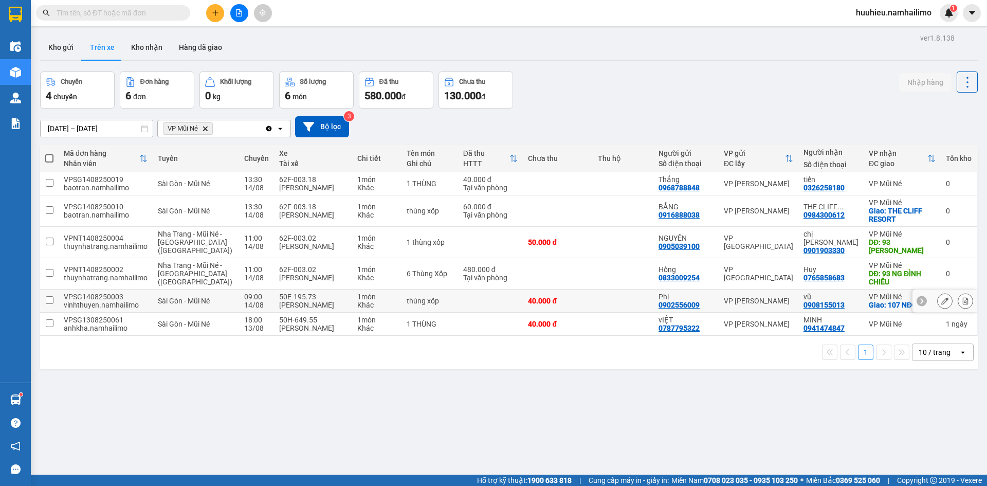
click at [941, 301] on icon at bounding box center [944, 300] width 7 height 7
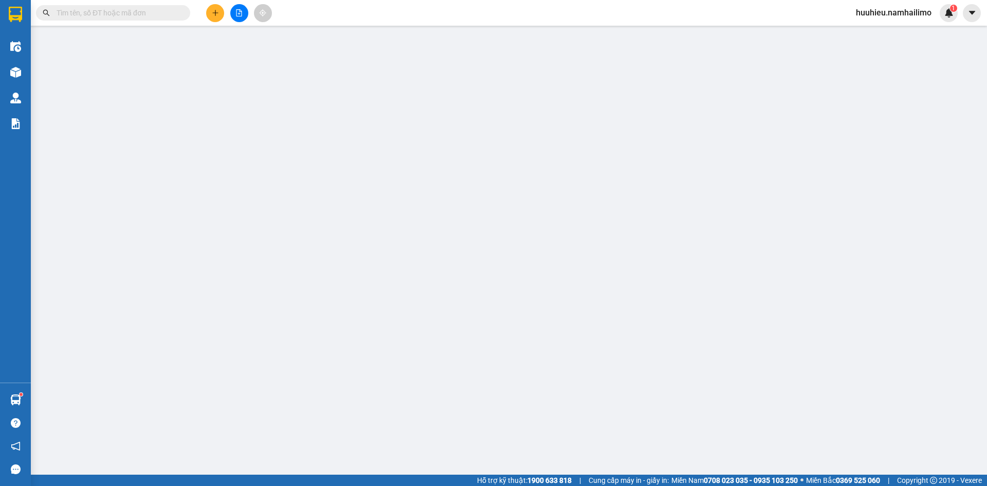
type input "0902556009"
type input "Phi"
type input "0908155013"
type input "vũ"
checkbox input "true"
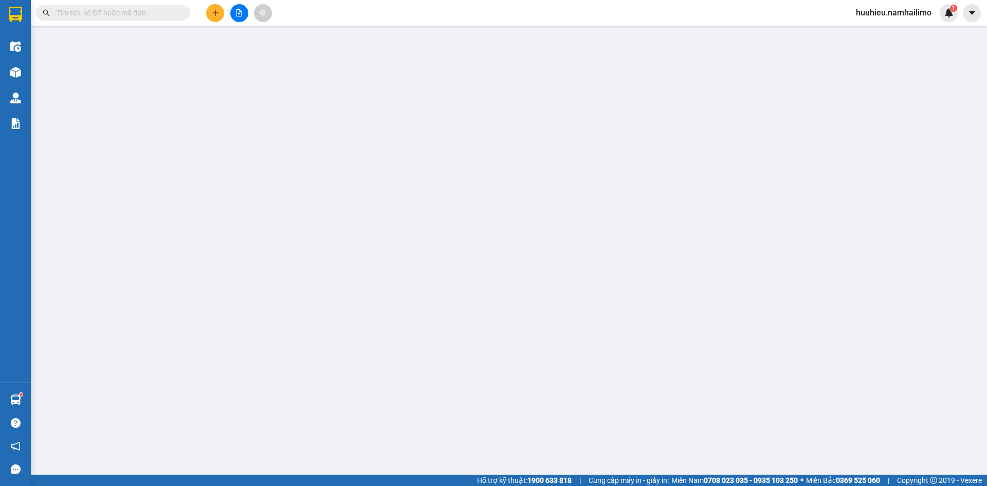
type input "107 NĐC"
type input "40.000"
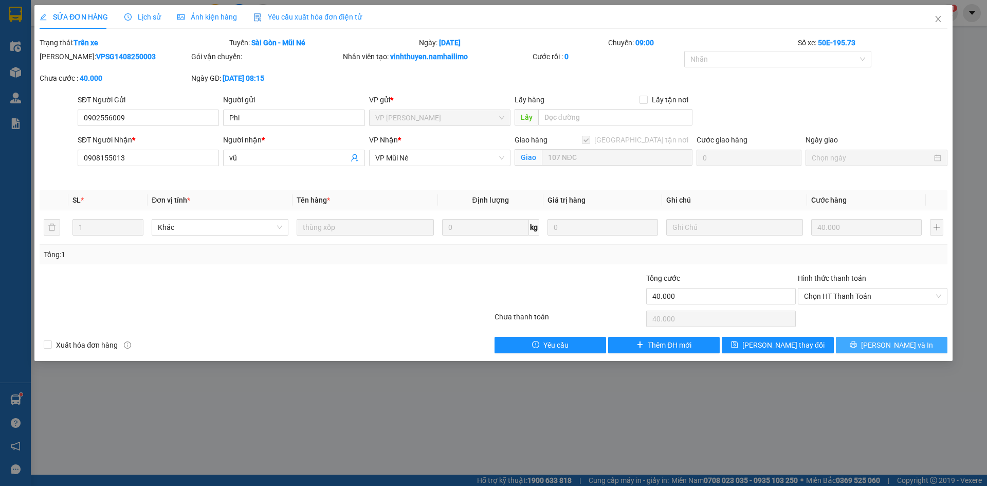
click at [890, 344] on span "Lưu và In" at bounding box center [897, 344] width 72 height 11
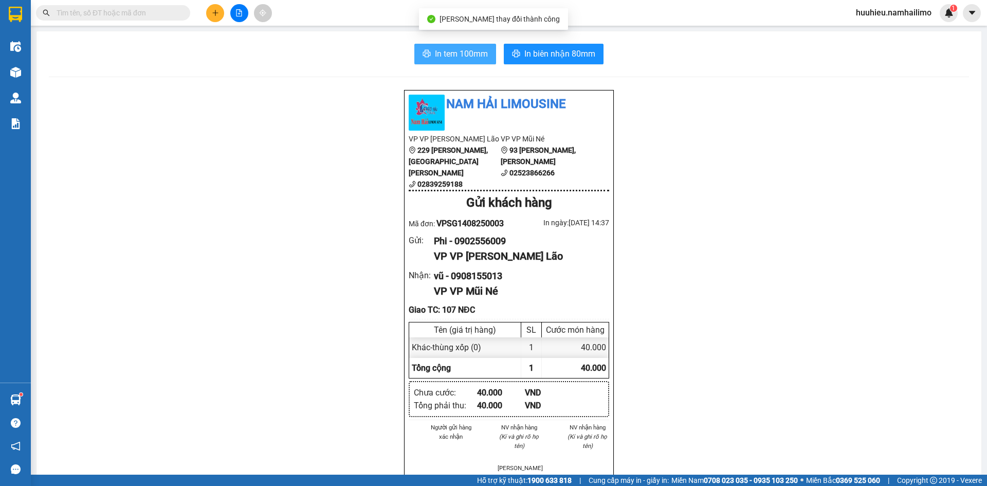
click at [449, 62] on button "In tem 100mm" at bounding box center [455, 54] width 82 height 21
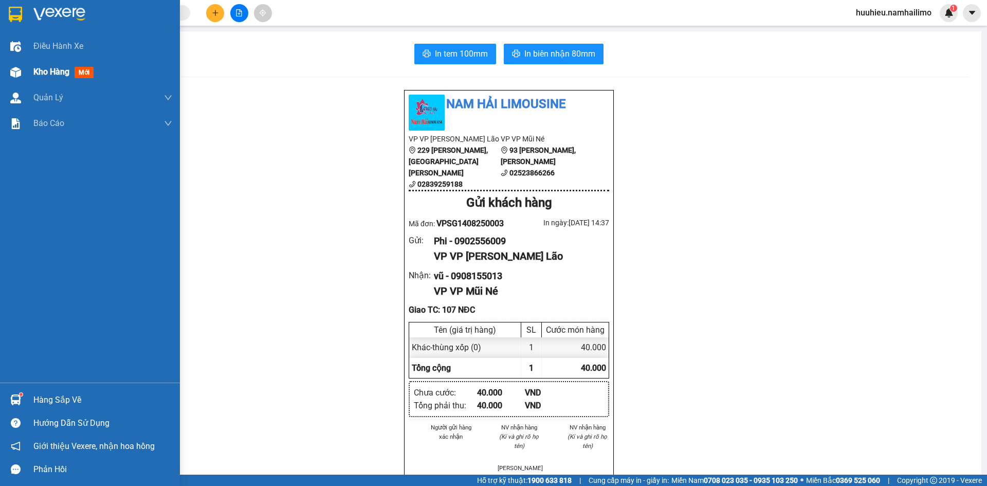
click at [57, 71] on span "Kho hàng" at bounding box center [51, 72] width 36 height 10
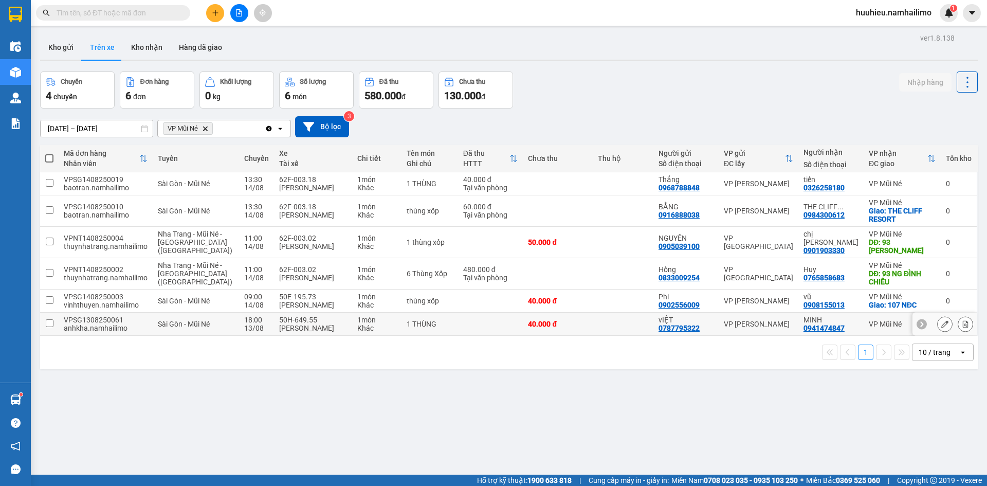
click at [941, 326] on icon at bounding box center [944, 323] width 7 height 7
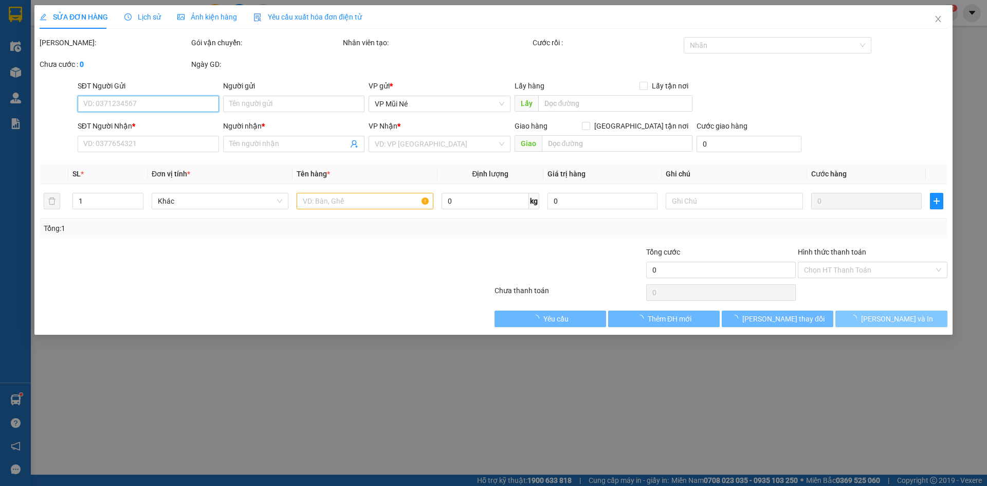
type input "0787795322"
type input "vIỆT"
type input "0941474847"
type input "MINH"
type input "40.000"
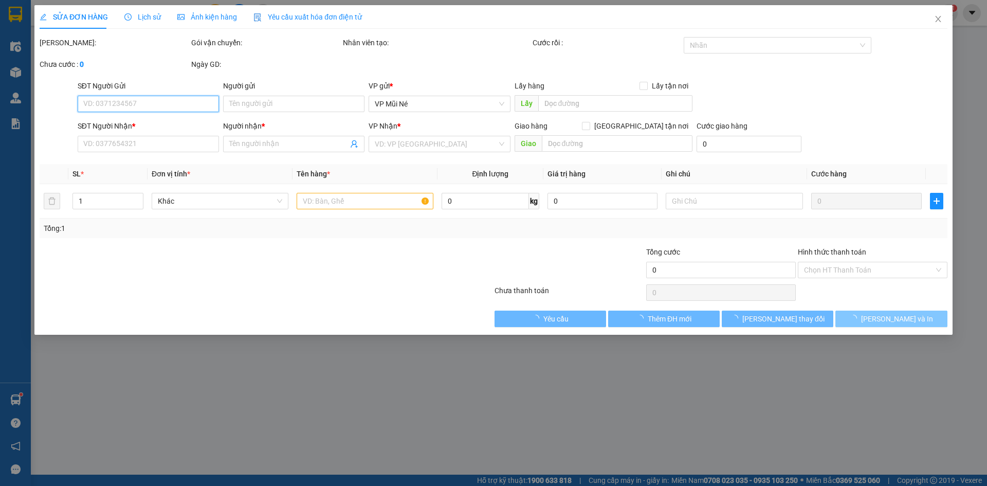
type input "40.000"
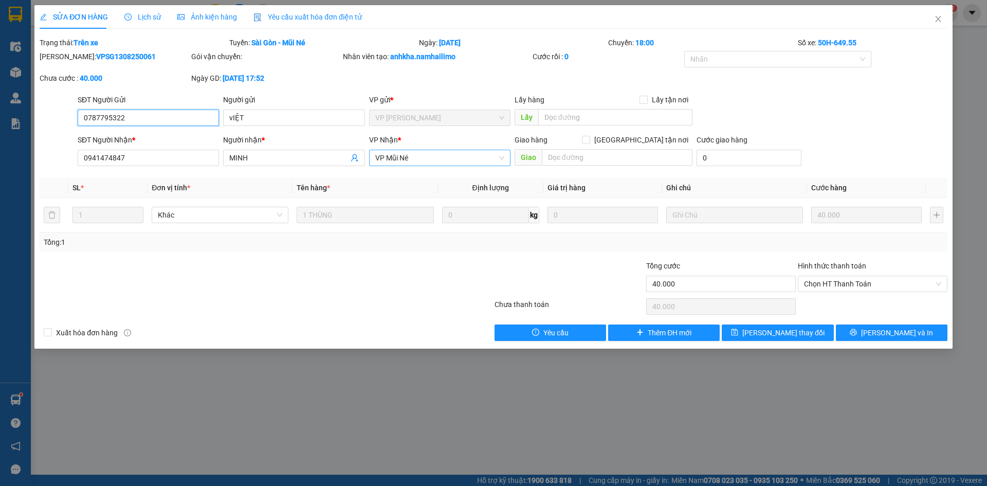
click at [422, 159] on span "VP Mũi Né" at bounding box center [439, 157] width 129 height 15
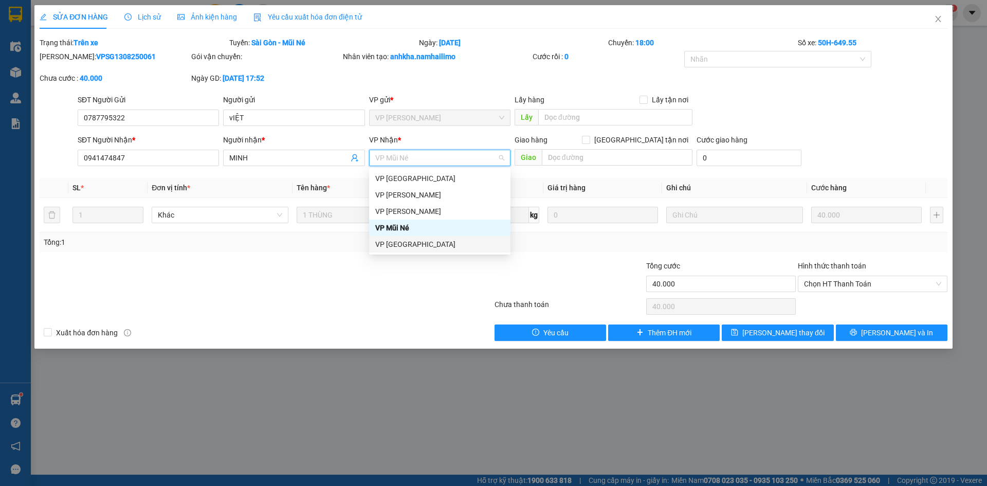
click at [425, 241] on div "VP chợ Mũi Né" at bounding box center [439, 244] width 129 height 11
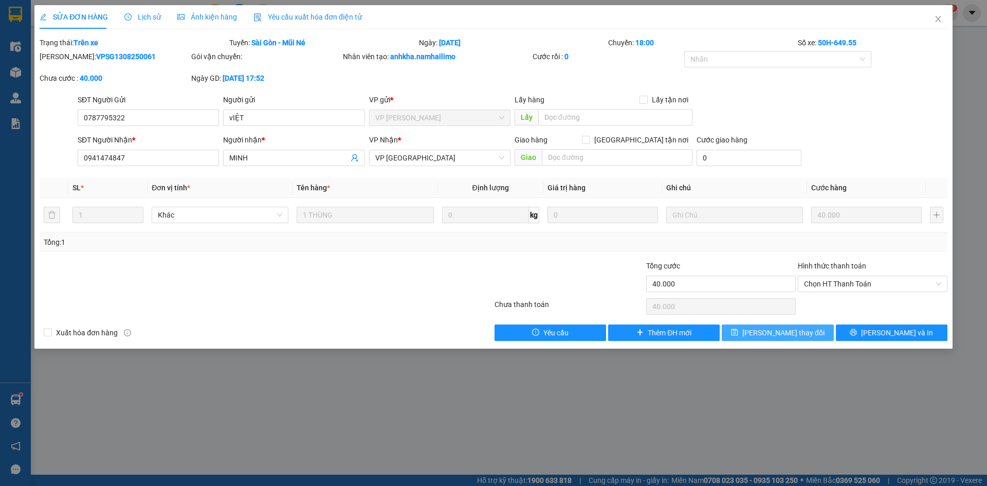
click at [780, 334] on span "Lưu thay đổi" at bounding box center [783, 332] width 82 height 11
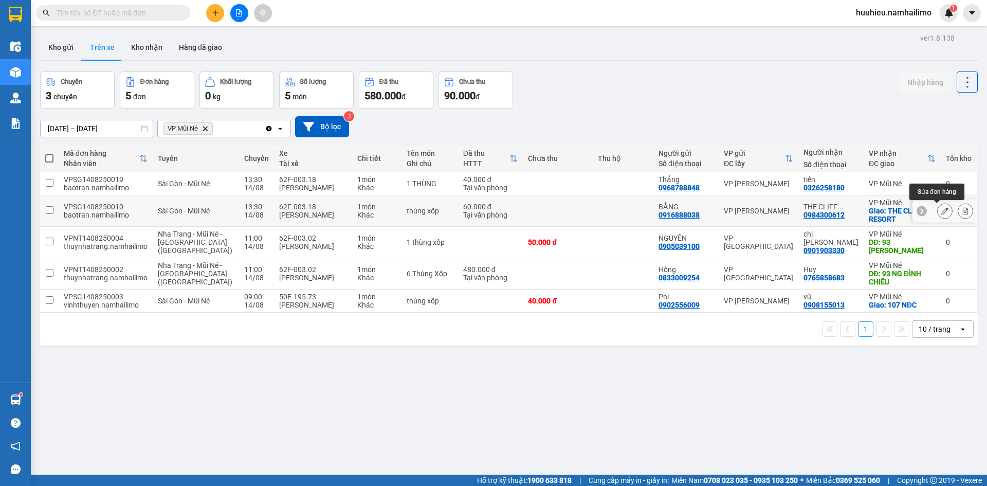
click at [941, 211] on icon at bounding box center [944, 210] width 7 height 7
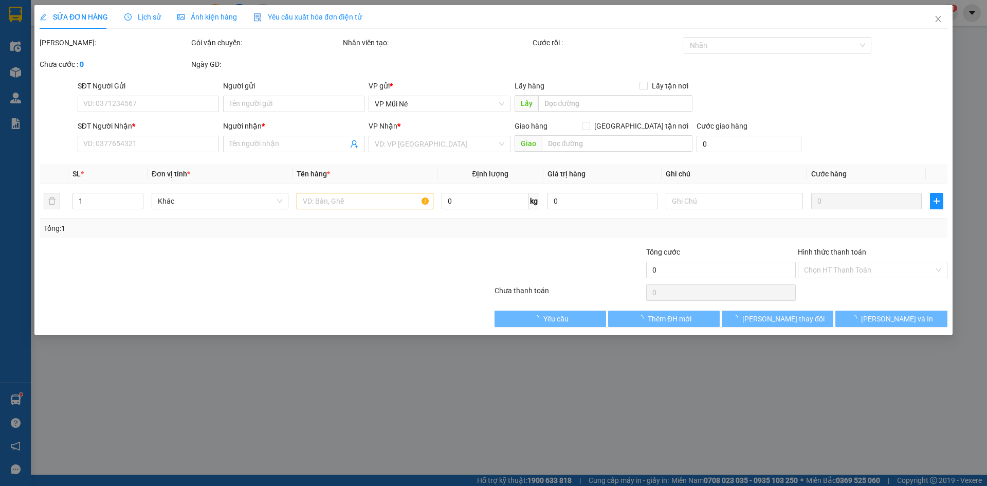
type input "0916888038"
type input "BẰNG"
type input "0984300612"
type input "THE CLIFF RESORT"
checkbox input "true"
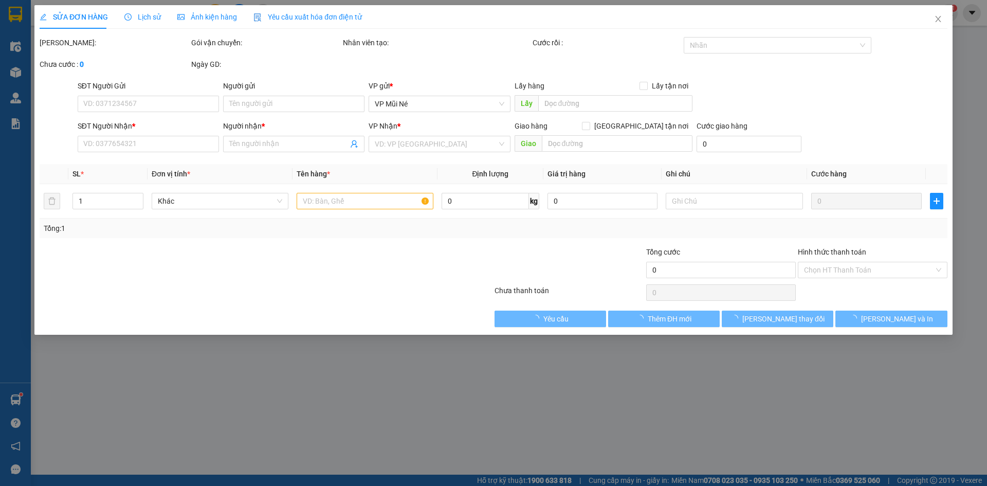
type input "THE CLIFF RESORT"
type input "60.000"
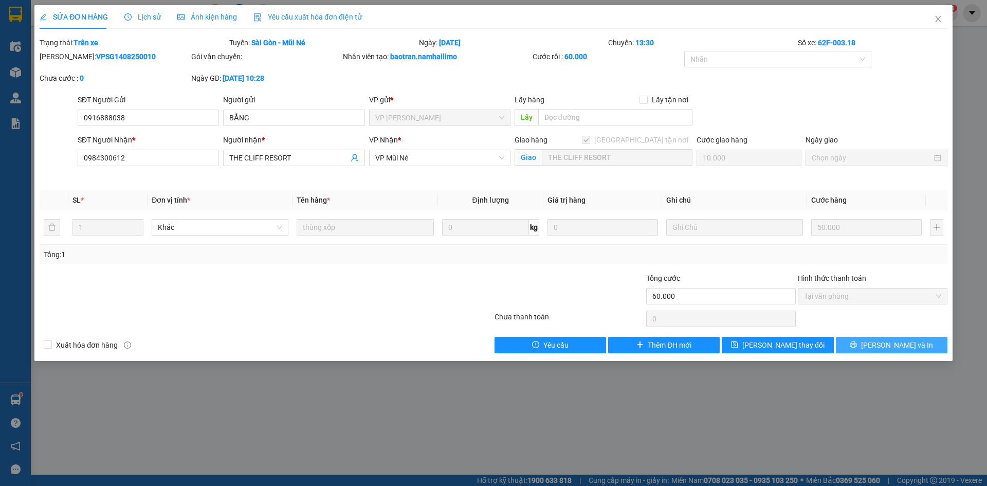
click at [887, 344] on span "Lưu và In" at bounding box center [897, 344] width 72 height 11
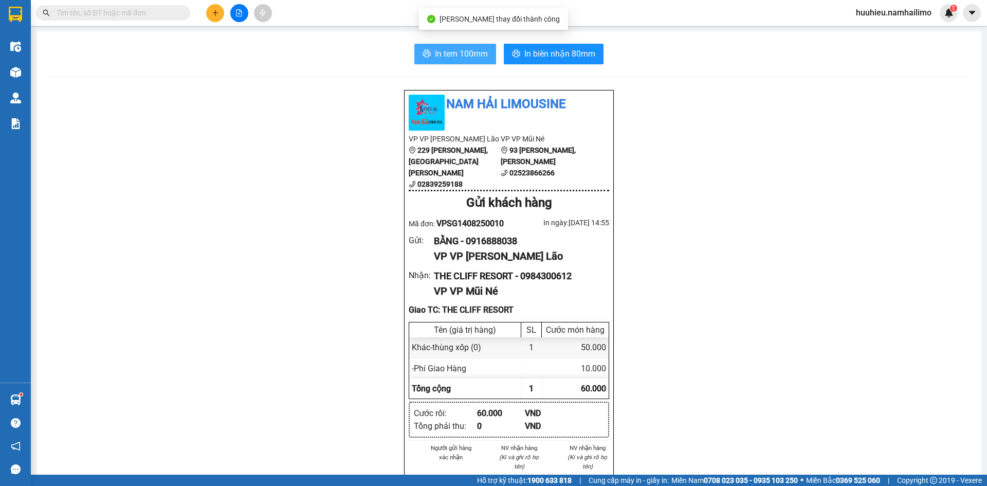
click at [452, 45] on button "In tem 100mm" at bounding box center [455, 54] width 82 height 21
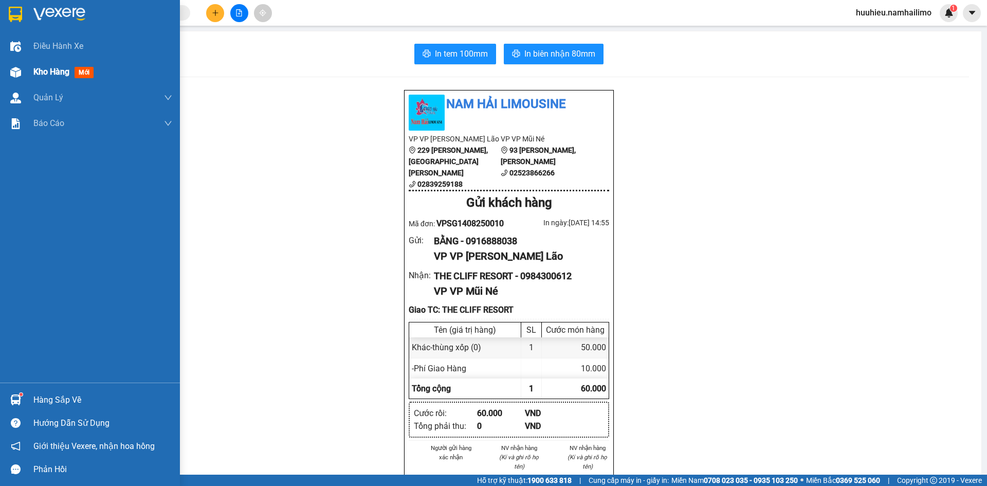
click at [36, 74] on span "Kho hàng" at bounding box center [51, 72] width 36 height 10
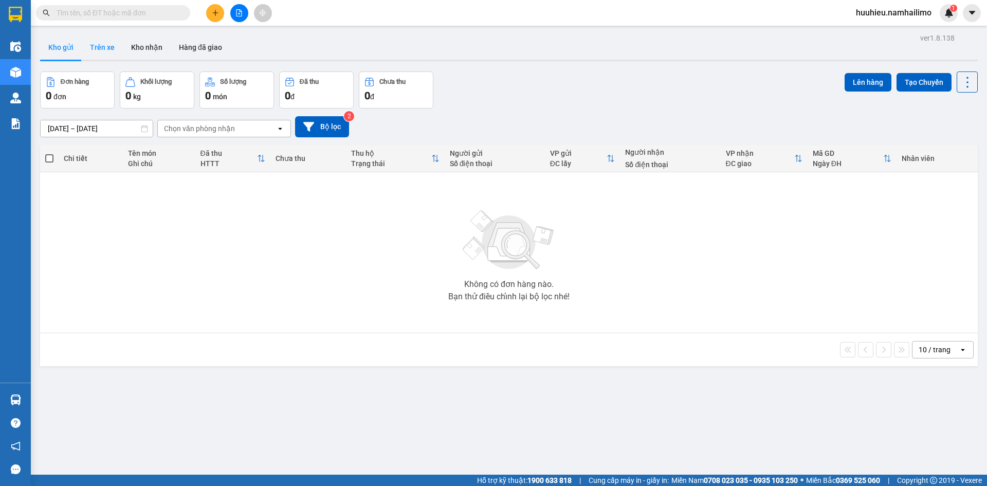
click at [101, 51] on button "Trên xe" at bounding box center [102, 47] width 41 height 25
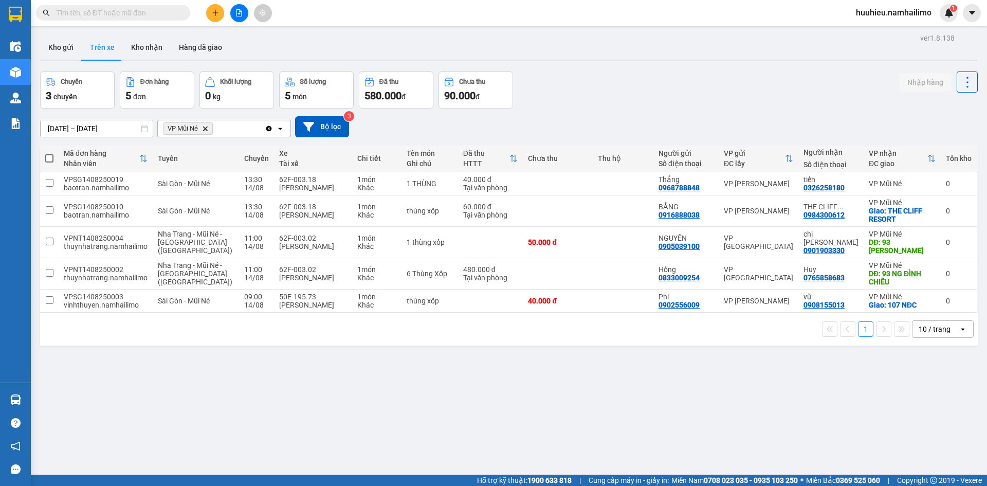
click at [208, 129] on icon "Delete" at bounding box center [205, 128] width 6 height 6
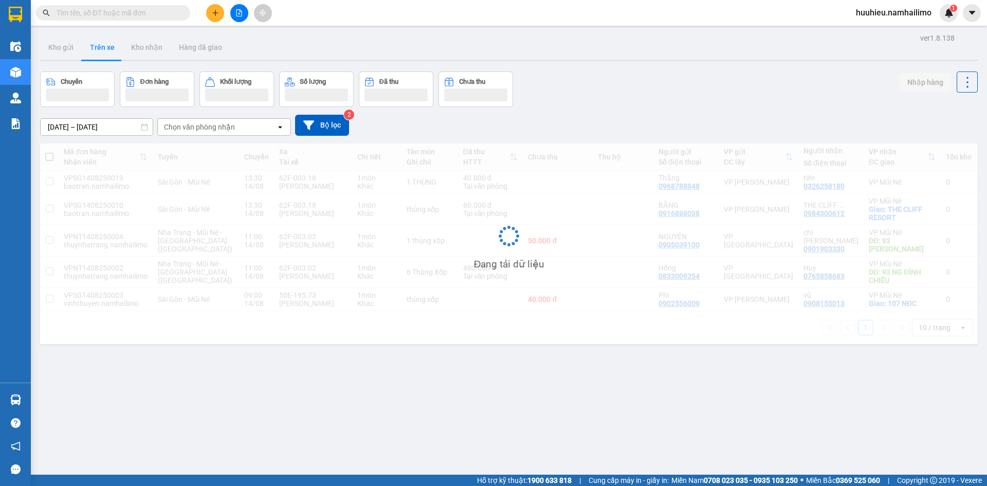
click at [209, 130] on div "Chọn văn phòng nhận" at bounding box center [199, 127] width 71 height 10
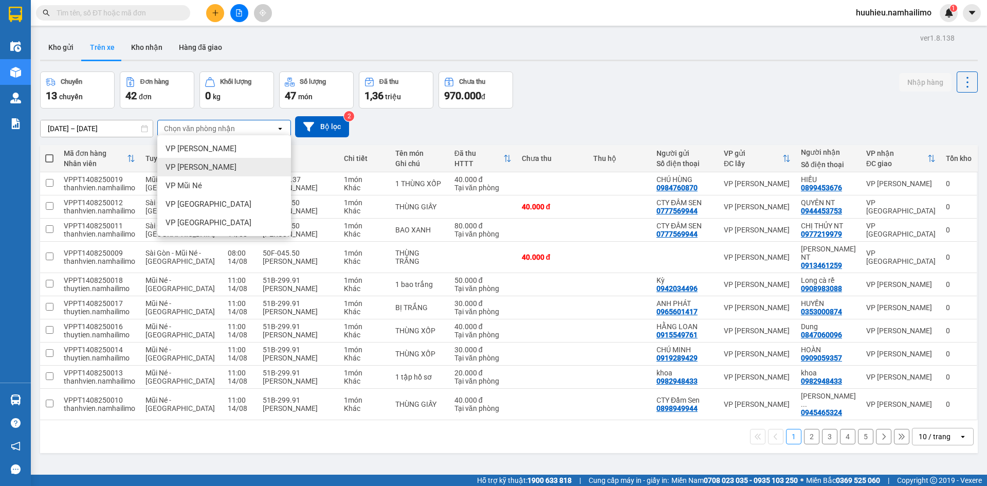
click at [338, 30] on main "ver 1.8.138 Kho gửi Trên xe Kho nhận Hàng đã giao Chuyến 13 chuyến Đơn hàng 42 …" at bounding box center [493, 237] width 987 height 474
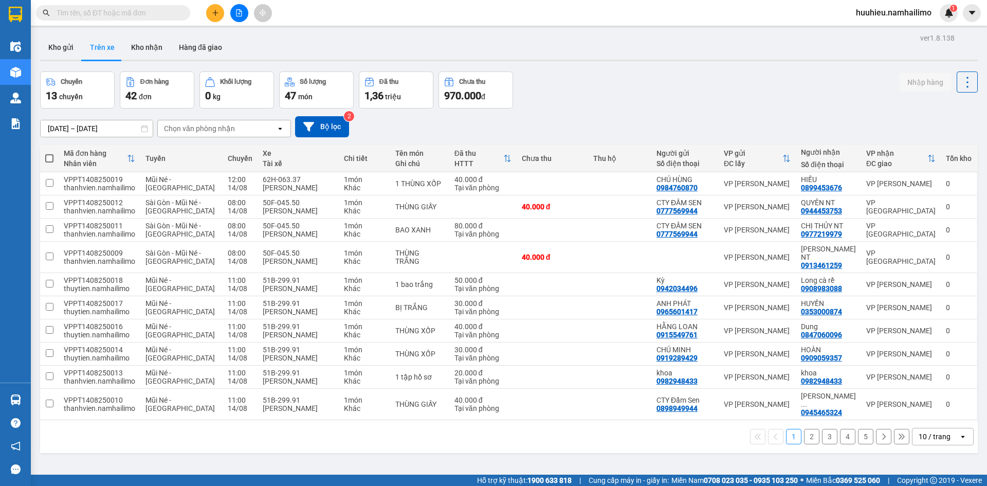
click at [217, 120] on div "12/08/2025 – 14/08/2025 Press the down arrow key to interact with the calendar …" at bounding box center [509, 126] width 938 height 21
click at [217, 120] on div "Chọn văn phòng nhận" at bounding box center [217, 128] width 118 height 16
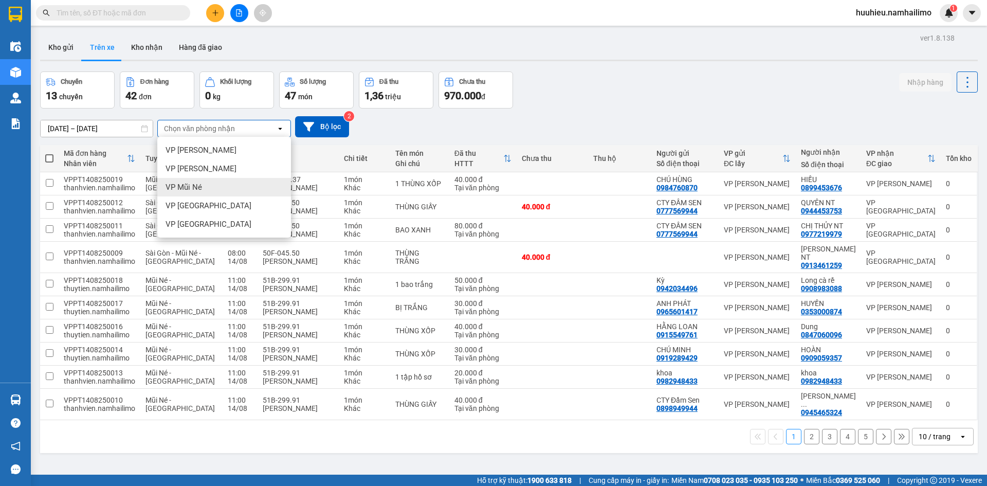
click at [192, 188] on span "VP Mũi Né" at bounding box center [184, 187] width 36 height 10
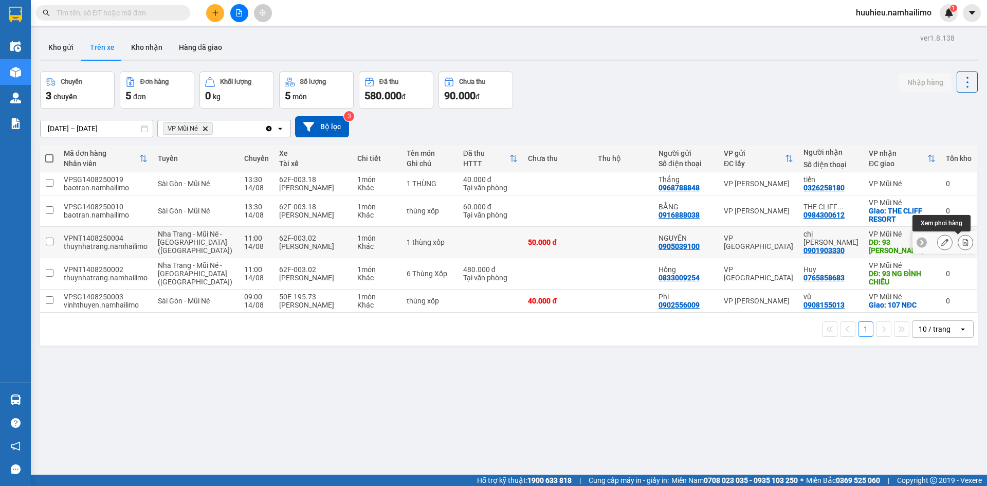
click at [963, 242] on icon at bounding box center [966, 242] width 6 height 7
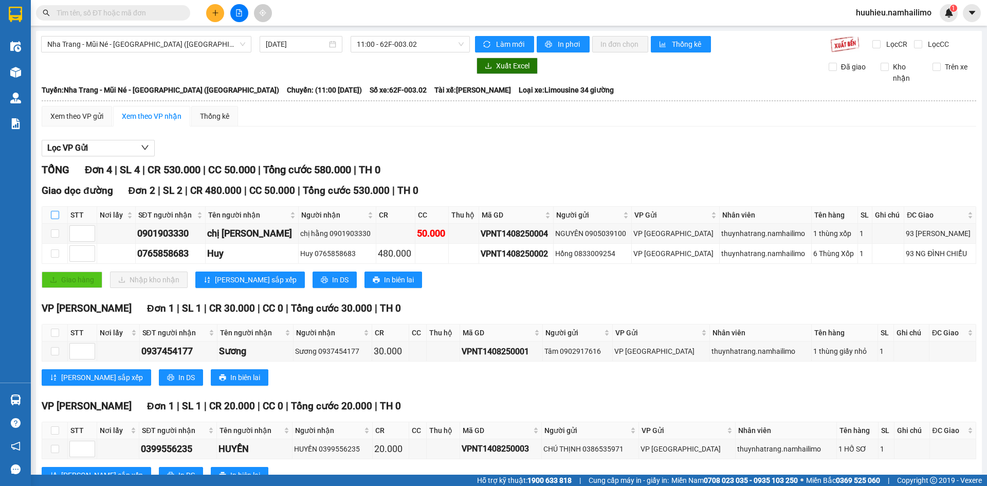
click at [56, 214] on input "checkbox" at bounding box center [55, 215] width 8 height 8
checkbox input "true"
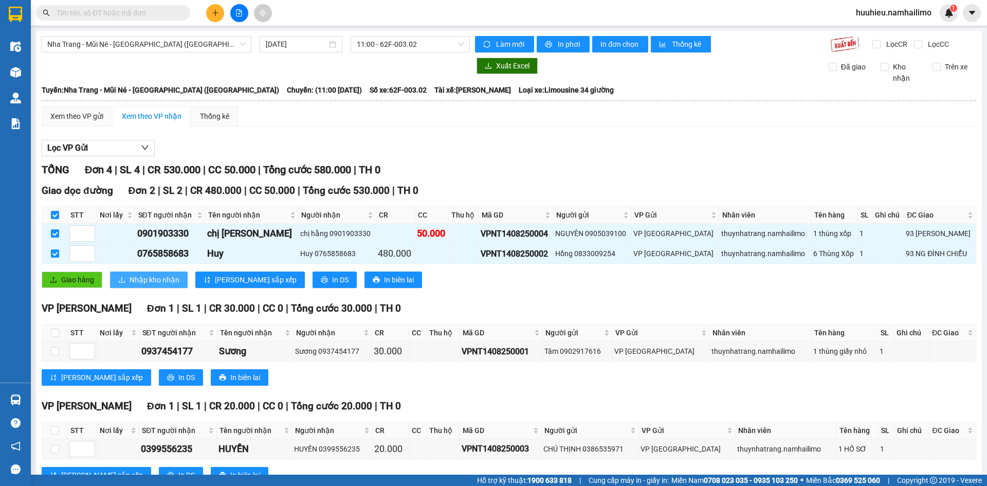
click at [142, 277] on span "Nhập kho nhận" at bounding box center [155, 279] width 50 height 11
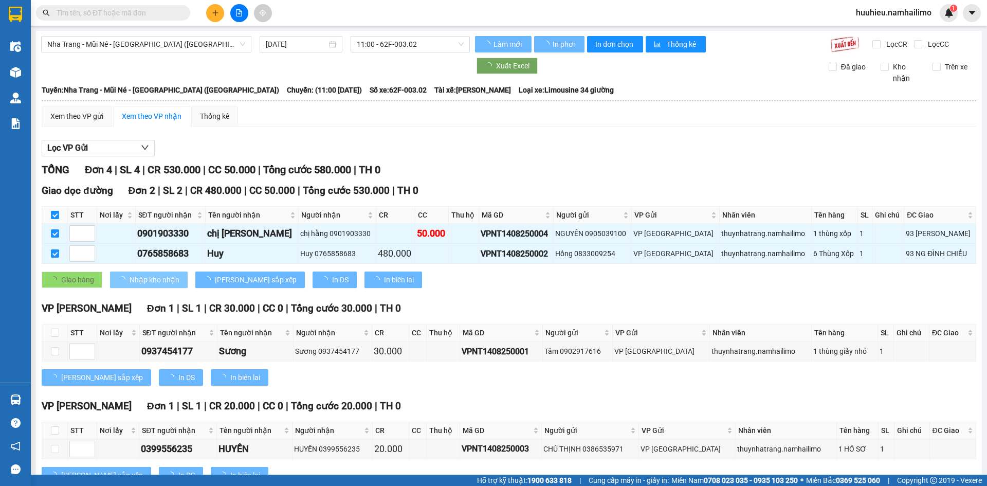
checkbox input "false"
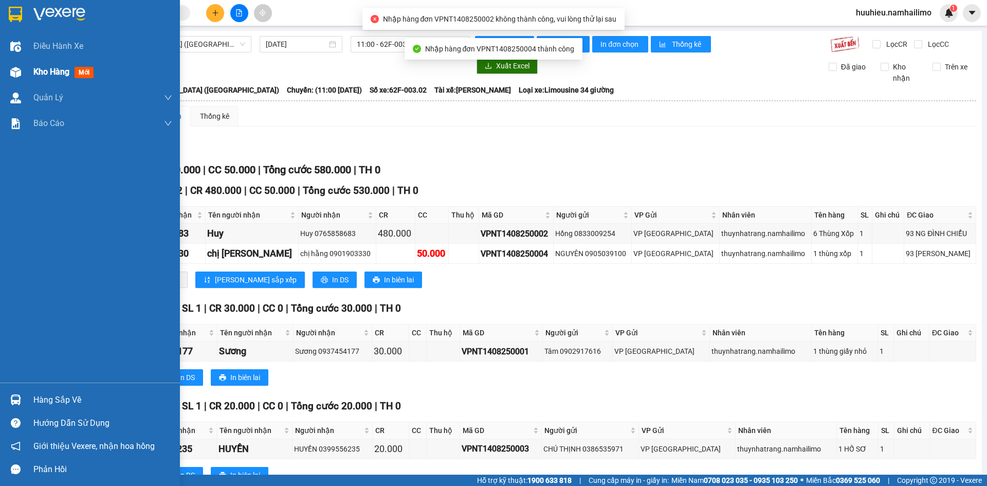
click at [36, 76] on span "Kho hàng" at bounding box center [51, 72] width 36 height 10
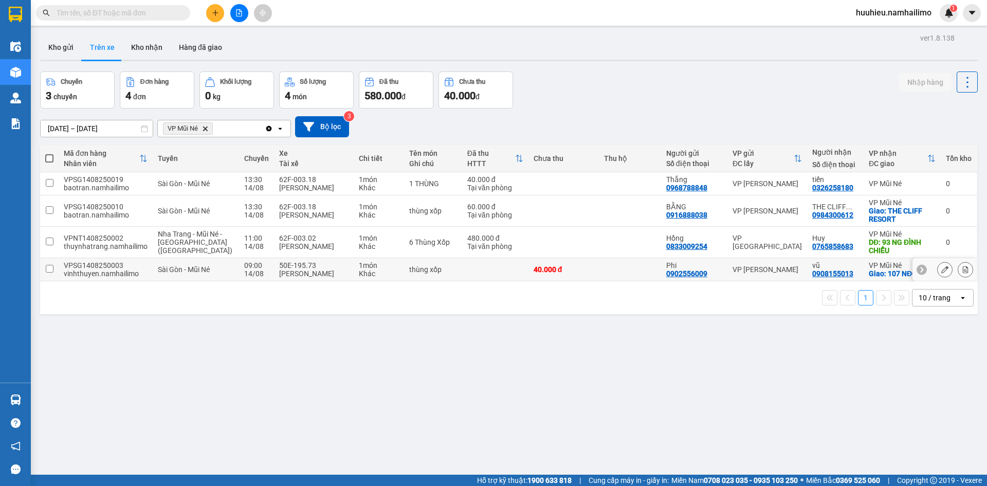
click at [958, 271] on button at bounding box center [965, 270] width 14 height 18
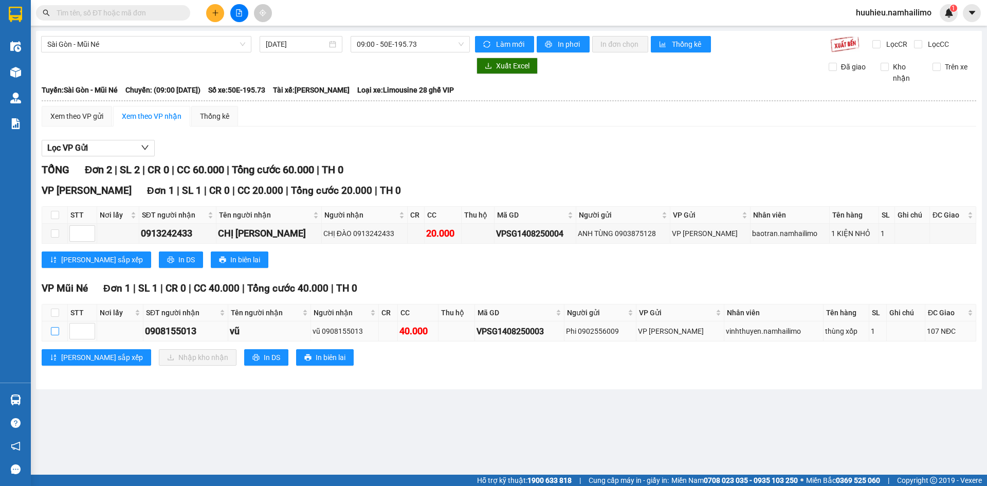
click at [57, 332] on input "checkbox" at bounding box center [55, 331] width 8 height 8
checkbox input "true"
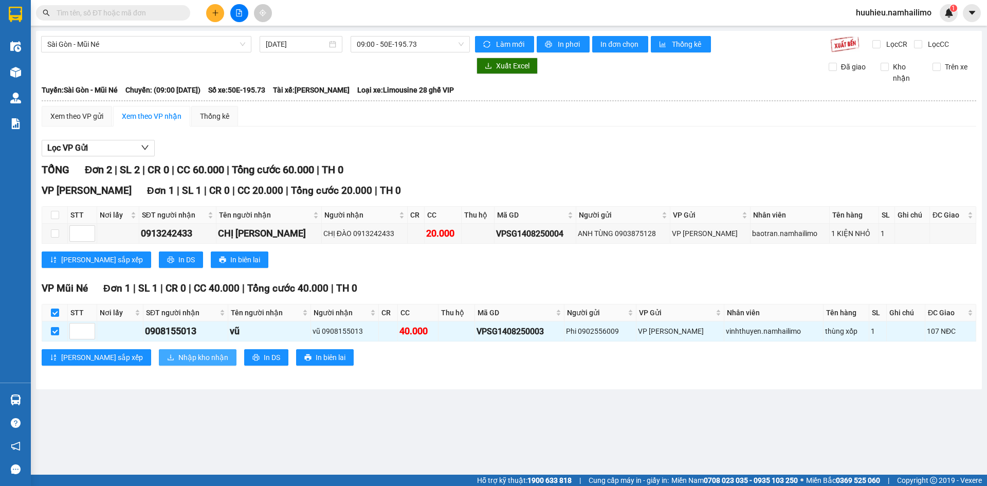
click at [178, 357] on span "Nhập kho nhận" at bounding box center [203, 357] width 50 height 11
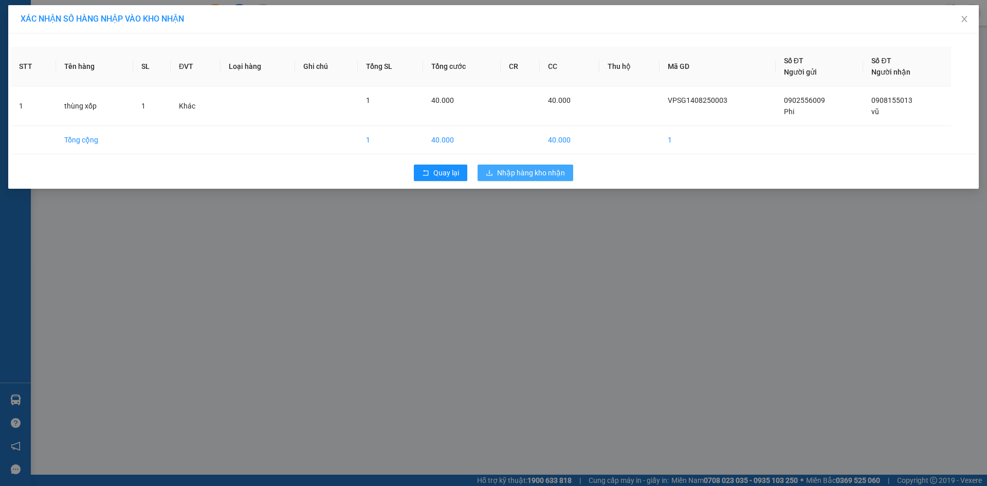
click at [516, 173] on span "Nhập hàng kho nhận" at bounding box center [531, 172] width 68 height 11
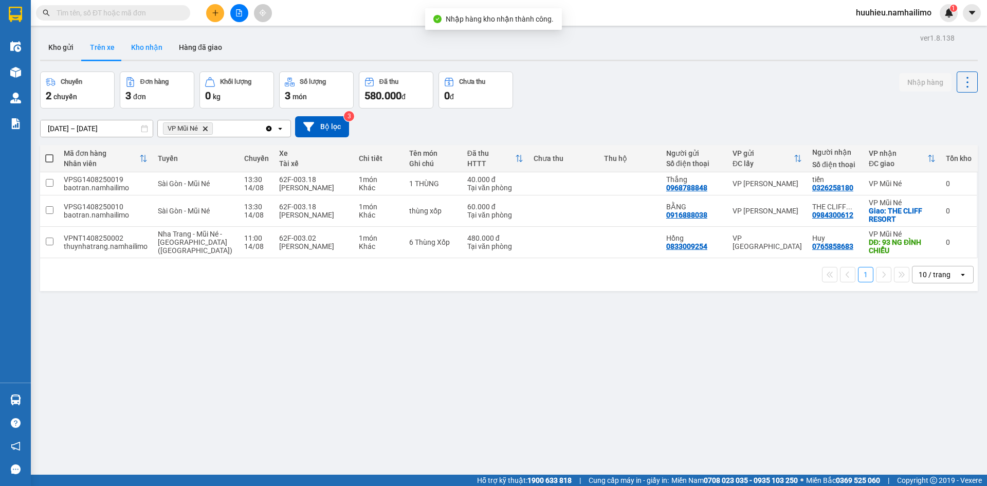
click at [144, 46] on button "Kho nhận" at bounding box center [147, 47] width 48 height 25
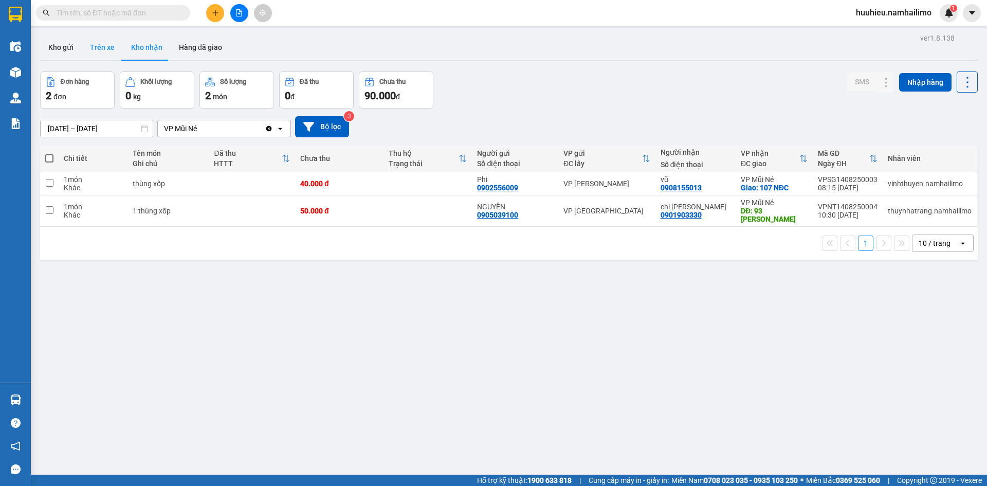
click at [103, 49] on button "Trên xe" at bounding box center [102, 47] width 41 height 25
type input "12/08/2025 – 14/08/2025"
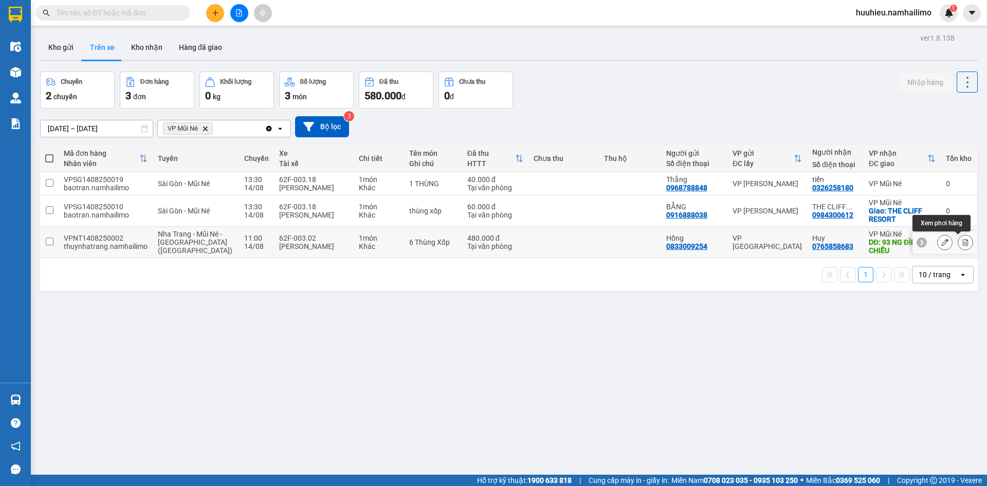
click at [963, 242] on icon at bounding box center [966, 242] width 6 height 7
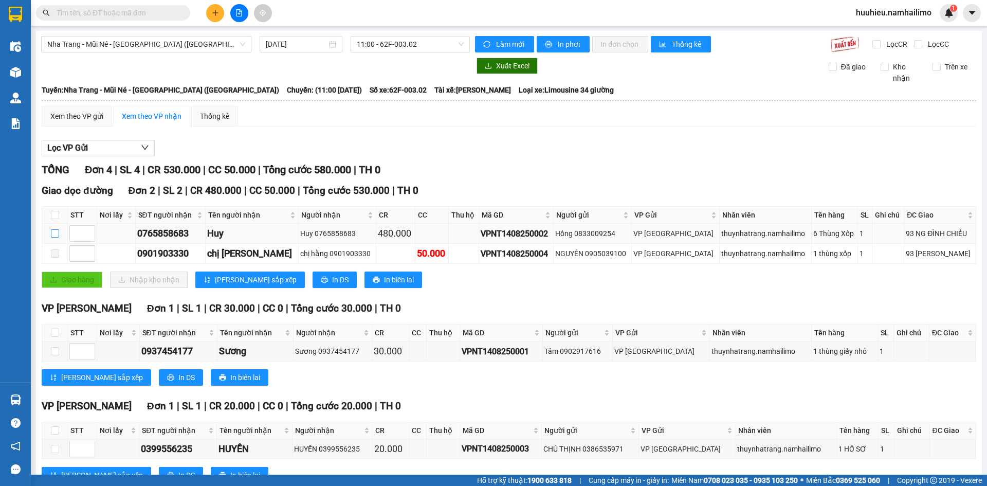
click at [52, 233] on input "checkbox" at bounding box center [55, 233] width 8 height 8
checkbox input "true"
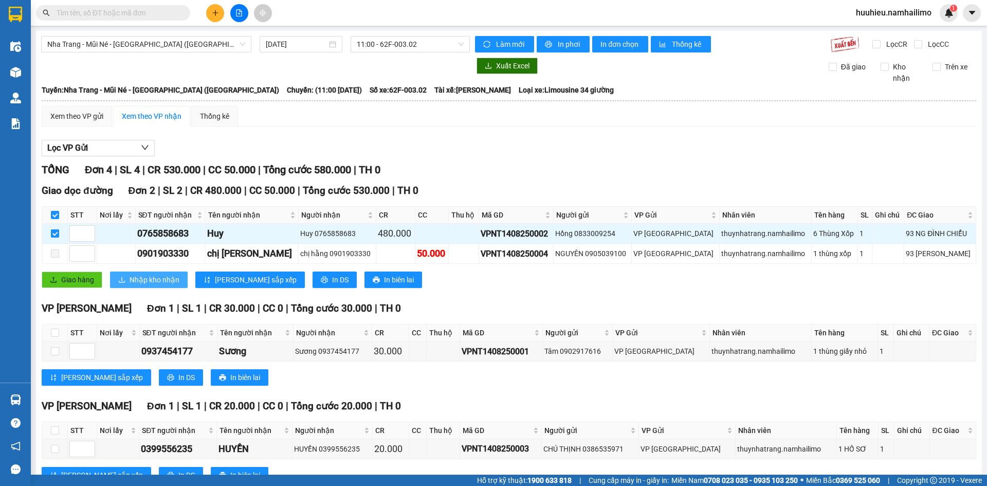
click at [130, 280] on span "Nhập kho nhận" at bounding box center [155, 279] width 50 height 11
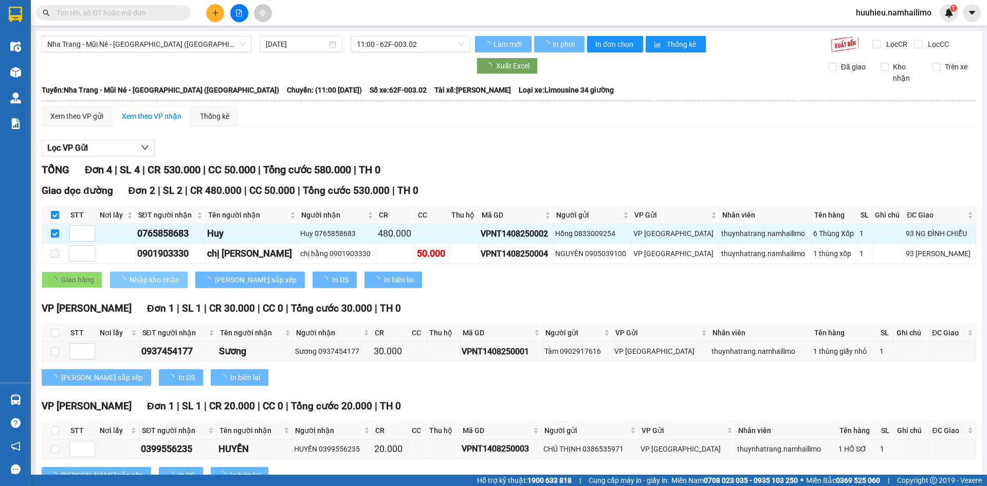
checkbox input "false"
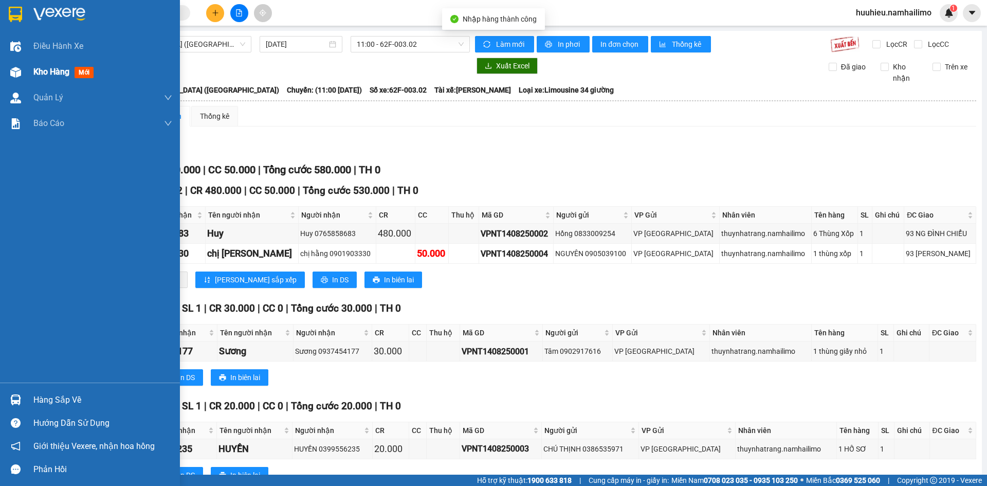
click at [48, 70] on span "Kho hàng" at bounding box center [51, 72] width 36 height 10
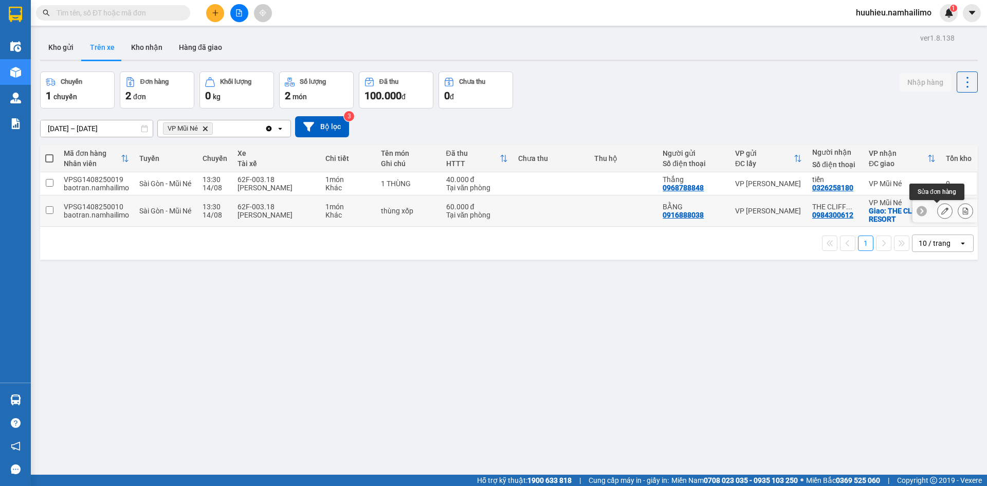
click at [941, 212] on icon at bounding box center [944, 210] width 7 height 7
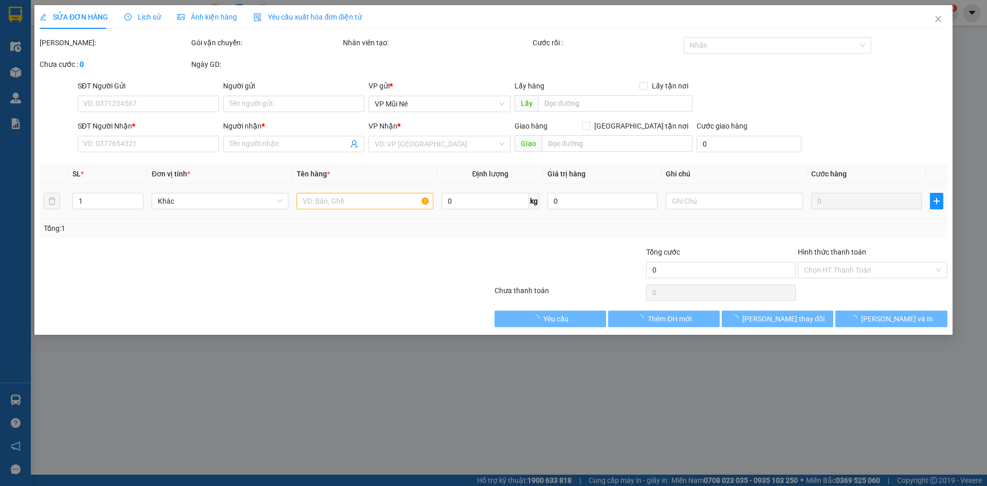
type input "0916888038"
type input "BẰNG"
type input "0984300612"
type input "THE CLIFF RESORT"
checkbox input "true"
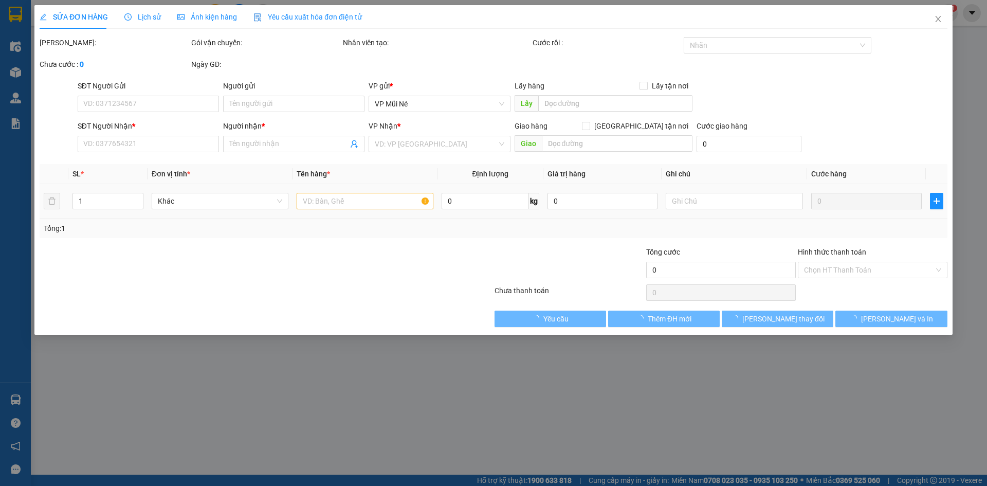
type input "THE CLIFF RESORT"
type input "60.000"
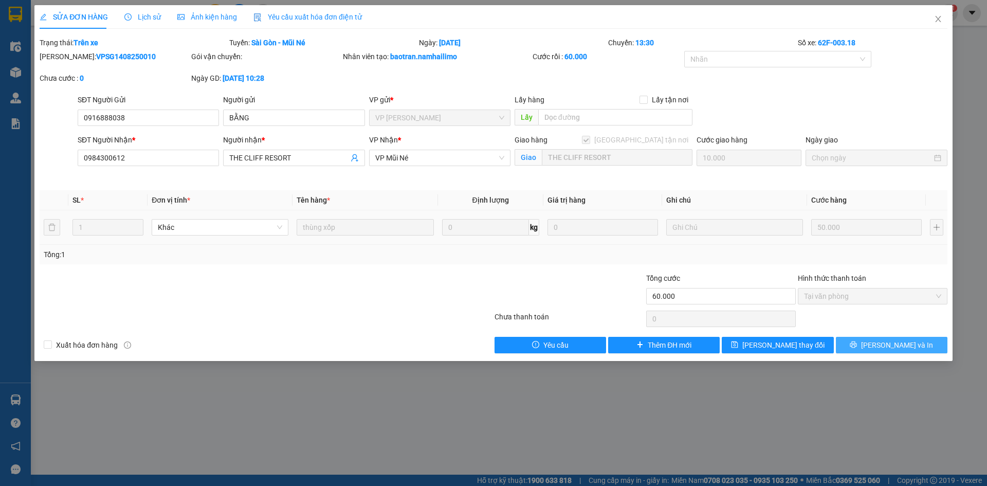
click at [884, 345] on span "Lưu và In" at bounding box center [897, 344] width 72 height 11
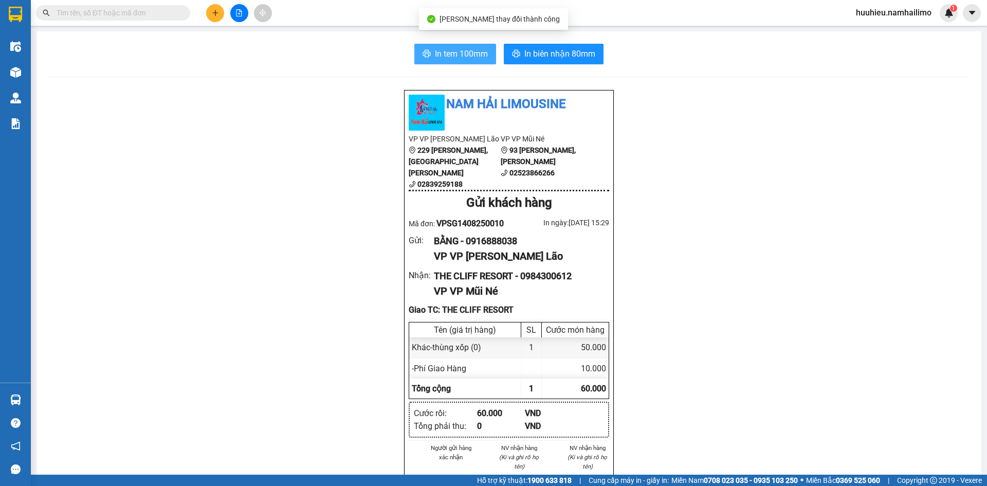
click at [438, 52] on span "In tem 100mm" at bounding box center [461, 53] width 53 height 13
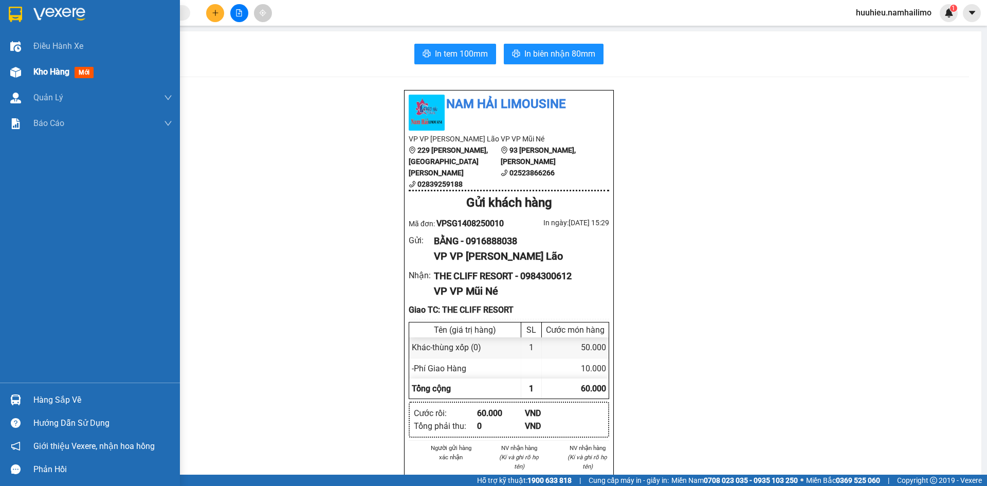
click at [38, 74] on span "Kho hàng" at bounding box center [51, 72] width 36 height 10
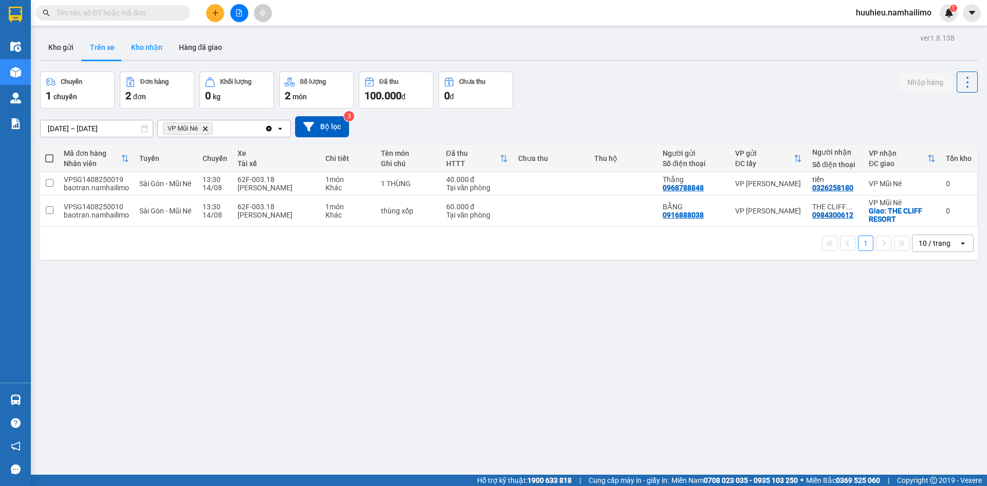
click at [156, 52] on button "Kho nhận" at bounding box center [147, 47] width 48 height 25
type input "04/08/2025 – 14/08/2025"
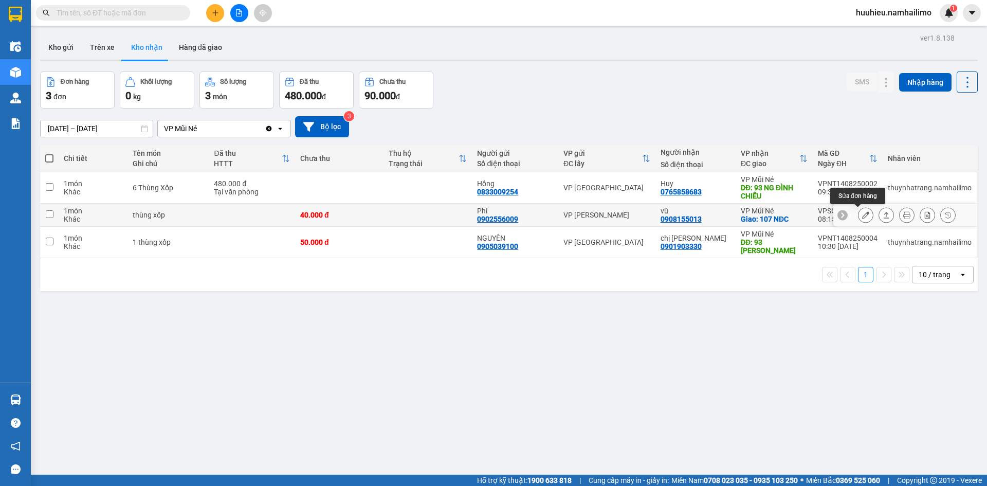
click at [862, 215] on icon at bounding box center [865, 214] width 7 height 7
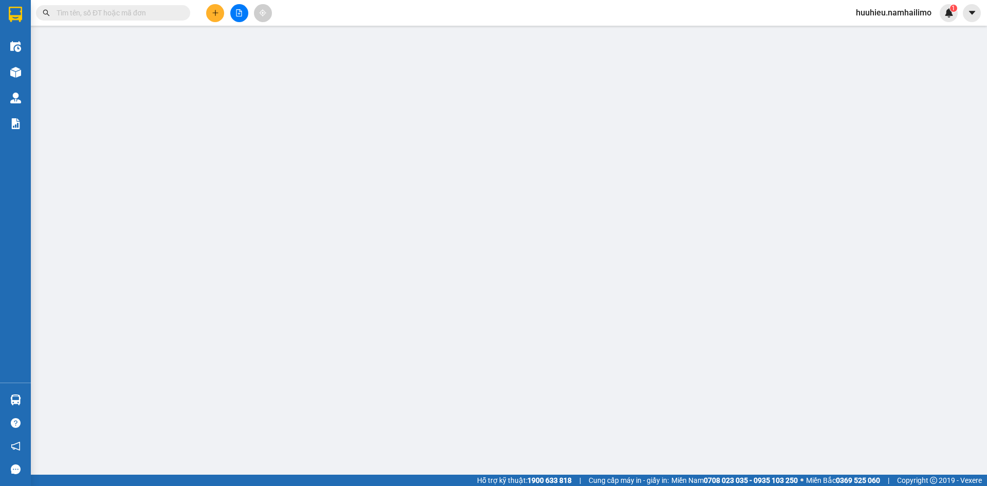
type input "0902556009"
type input "Phi"
type input "0908155013"
type input "vũ"
checkbox input "true"
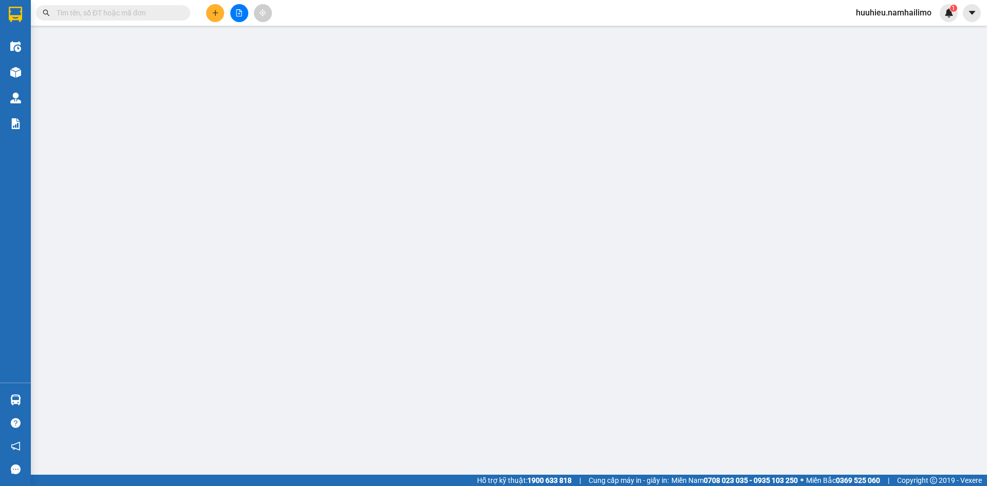
type input "107 NĐC"
type input "40.000"
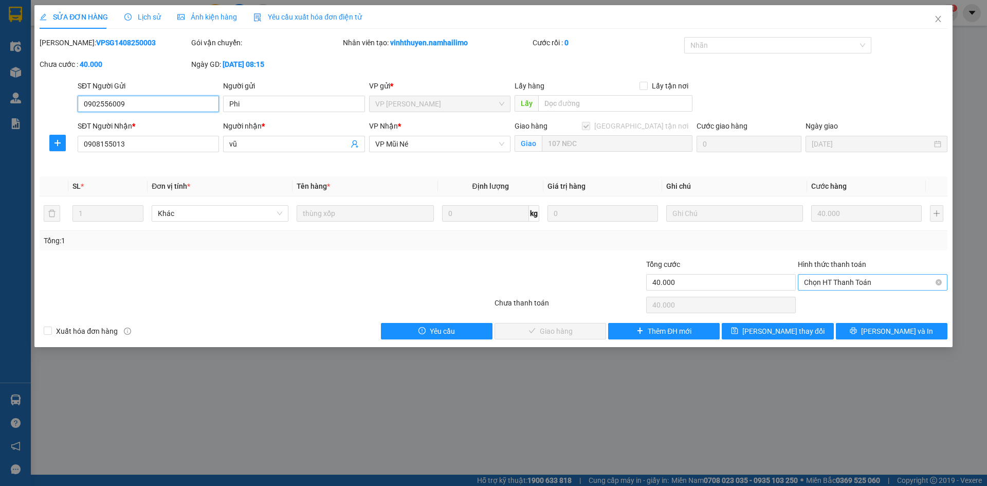
click at [867, 285] on span "Chọn HT Thanh Toán" at bounding box center [872, 281] width 137 height 15
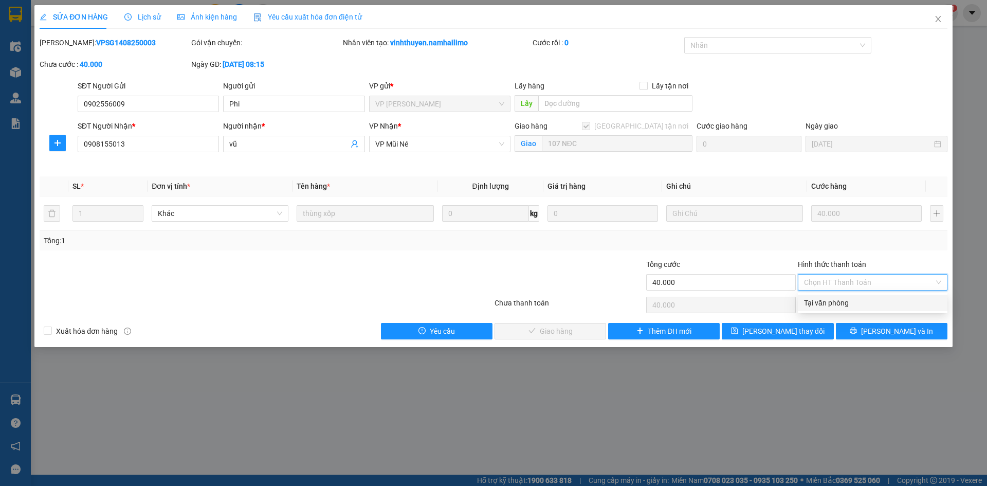
click at [845, 305] on div "Tại văn phòng" at bounding box center [872, 302] width 137 height 11
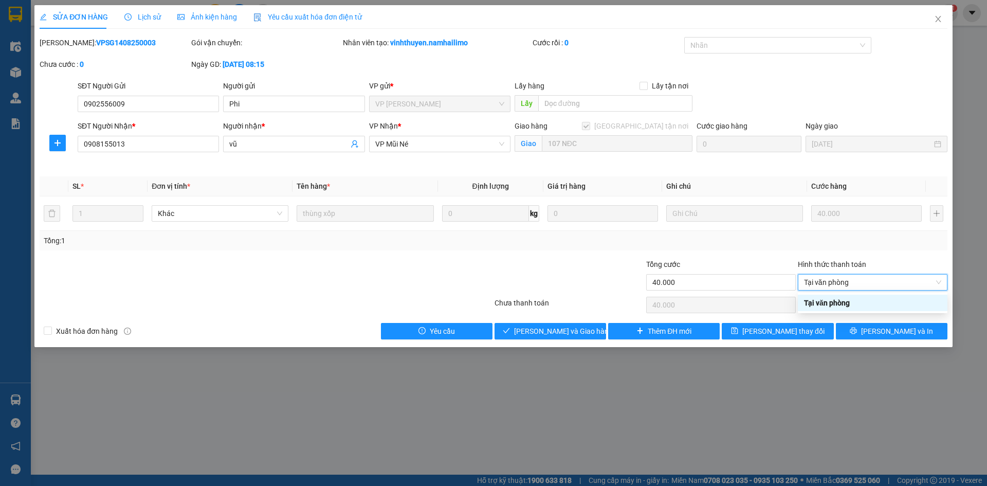
type input "0"
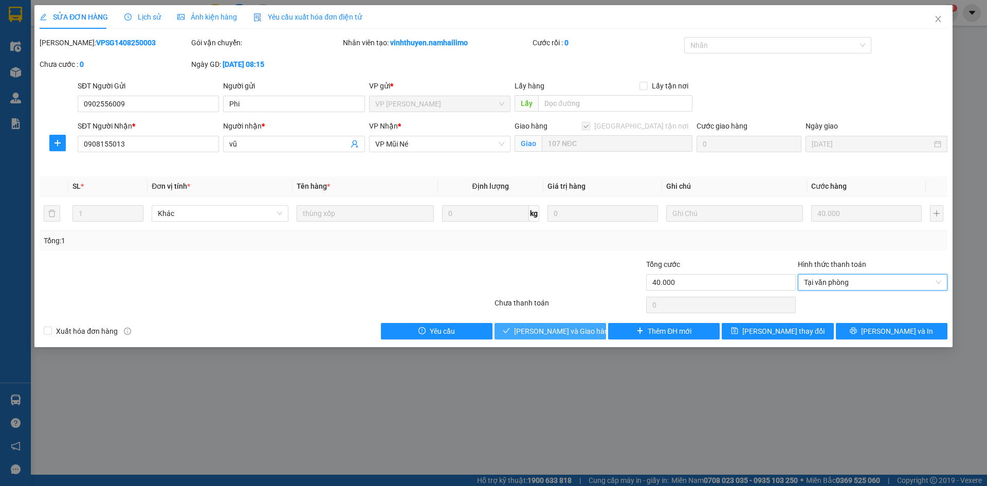
click at [562, 332] on span "Lưu và Giao hàng" at bounding box center [563, 330] width 99 height 11
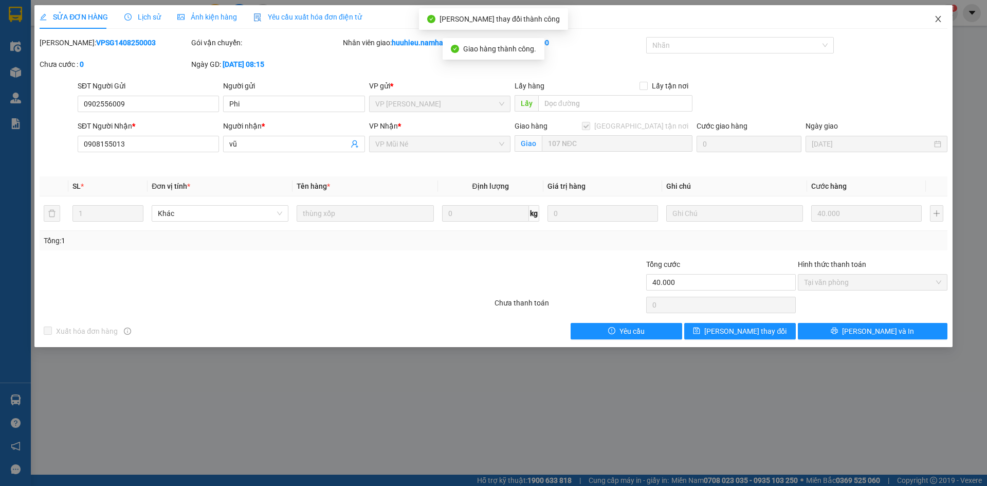
click at [937, 22] on icon "close" at bounding box center [938, 19] width 8 height 8
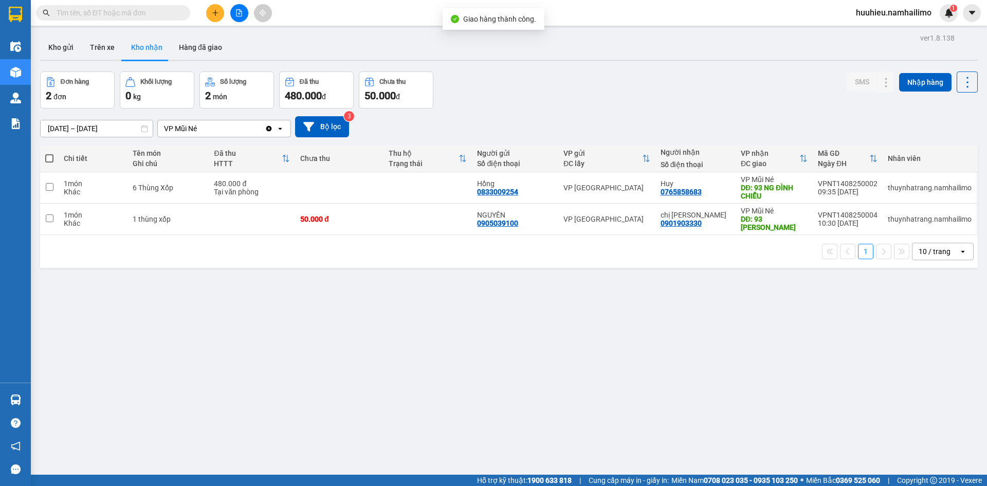
click at [60, 131] on input "04/08/2025 – 14/08/2025" at bounding box center [97, 128] width 112 height 16
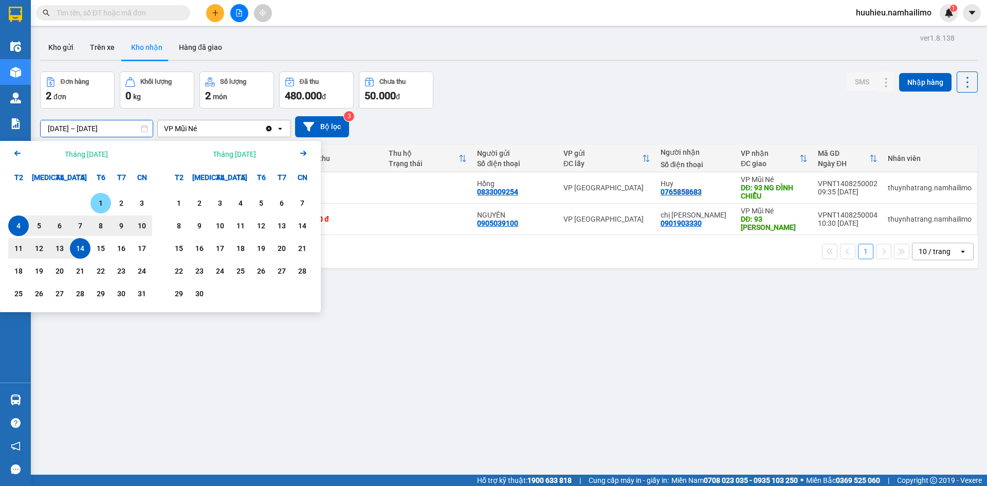
click at [100, 200] on div "1" at bounding box center [101, 203] width 14 height 12
click at [121, 130] on input "01/08/2025 – / /" at bounding box center [97, 128] width 112 height 16
click at [120, 124] on input "01/08/2025 – / /" at bounding box center [97, 128] width 112 height 16
click at [81, 243] on div "14" at bounding box center [80, 248] width 14 height 12
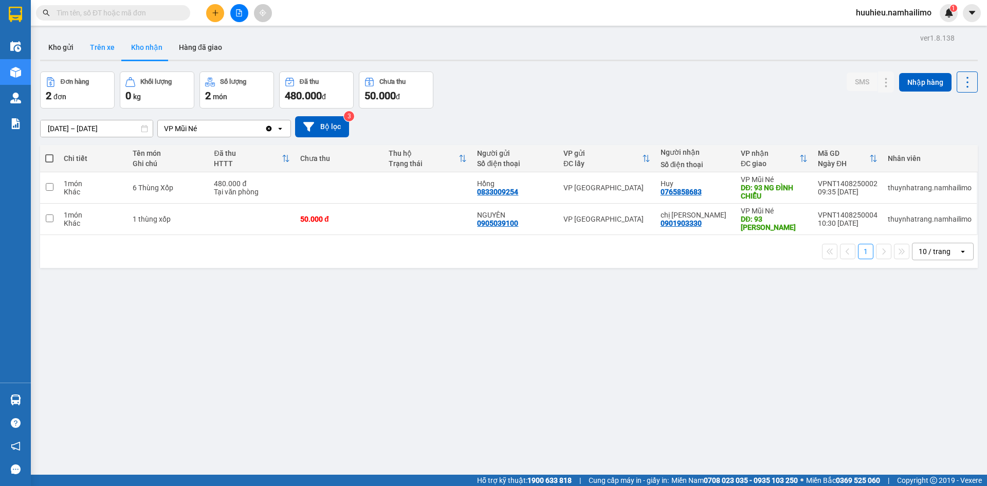
click at [97, 54] on button "Trên xe" at bounding box center [102, 47] width 41 height 25
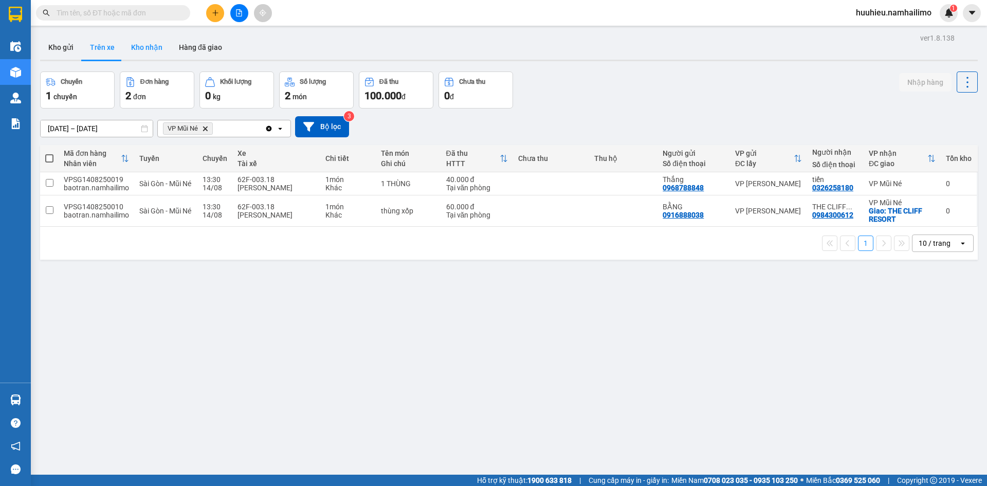
click at [160, 41] on button "Kho nhận" at bounding box center [147, 47] width 48 height 25
type input "01/08/2025 – 14/08/2025"
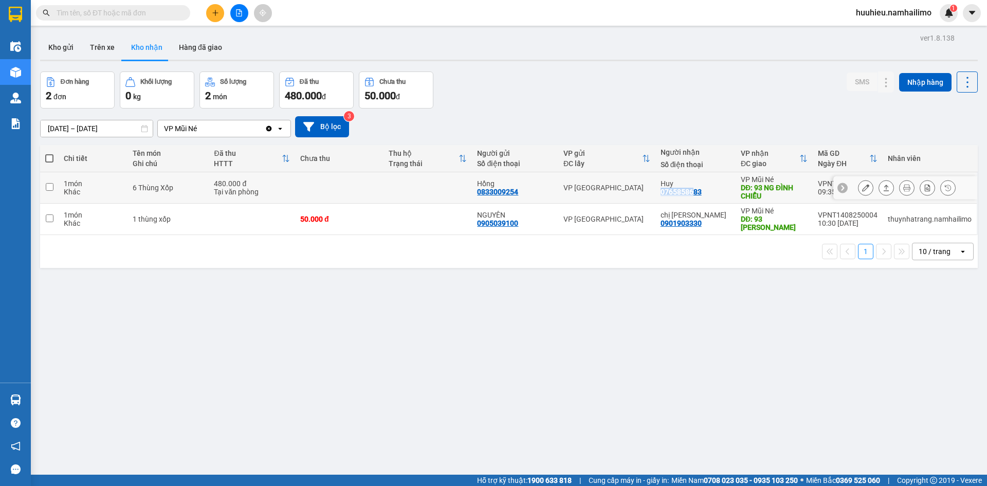
drag, startPoint x: 664, startPoint y: 191, endPoint x: 692, endPoint y: 192, distance: 28.8
click at [692, 192] on div "0765858683" at bounding box center [681, 192] width 41 height 8
copy div "07658586"
click at [117, 17] on input "text" at bounding box center [117, 12] width 121 height 11
paste input "07658586"
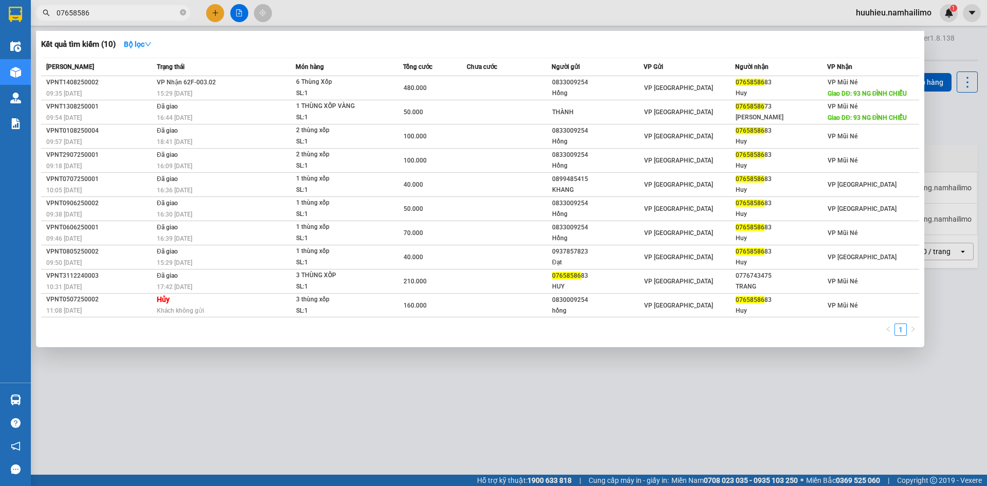
type input "07658586"
